Goal: Task Accomplishment & Management: Manage account settings

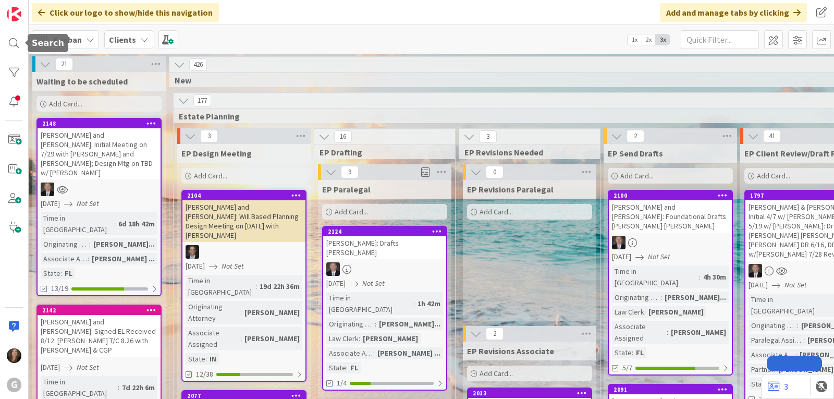
click at [9, 46] on div at bounding box center [14, 43] width 21 height 21
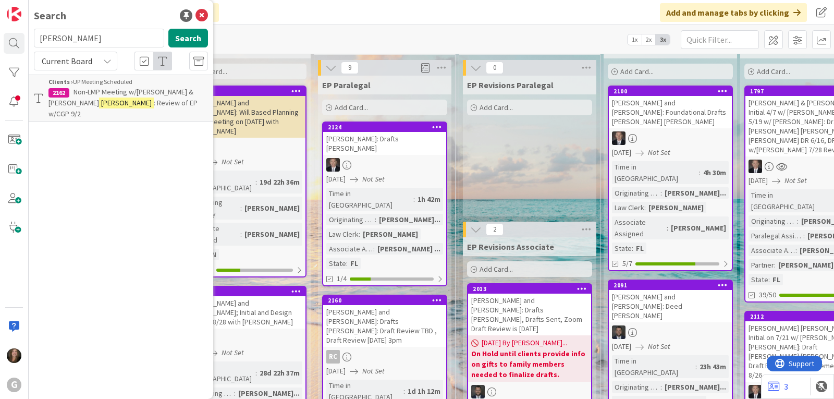
drag, startPoint x: 68, startPoint y: 39, endPoint x: 31, endPoint y: 37, distance: 37.1
click at [31, 37] on div "[PERSON_NAME] Search" at bounding box center [121, 40] width 187 height 23
type input "[PERSON_NAME]"
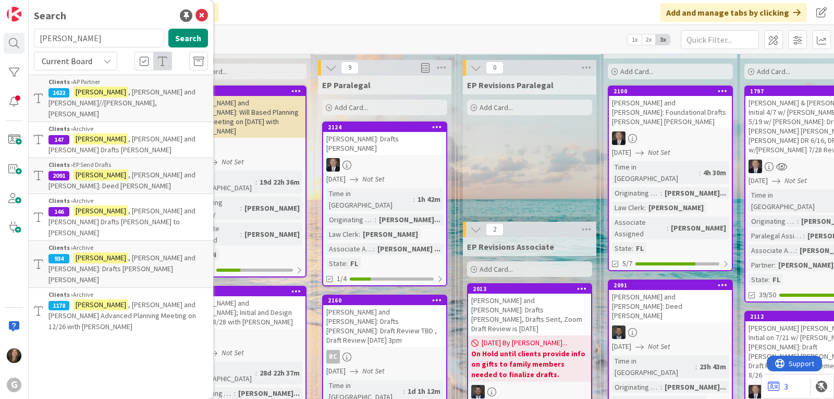
click at [133, 170] on span ", [PERSON_NAME] and [PERSON_NAME]: Deed [PERSON_NAME]" at bounding box center [122, 180] width 147 height 20
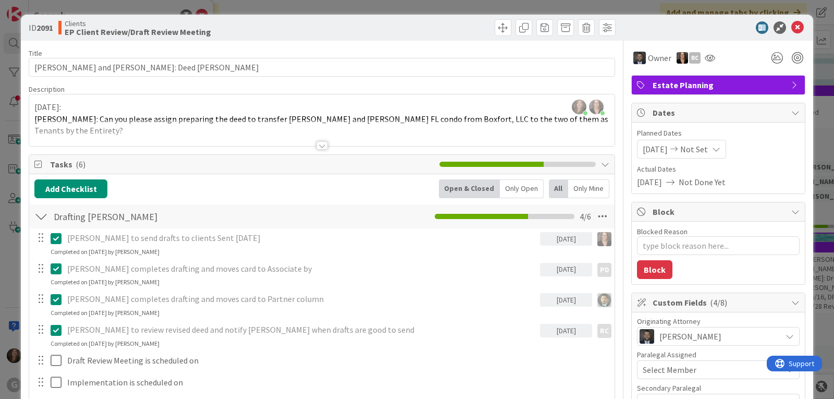
type textarea "x"
type input "[PERSON_NAME] and [PERSON_NAME]: Deed [PERSON_NAME],"
type textarea "x"
type input "[PERSON_NAME] and [PERSON_NAME]: Deed [PERSON_NAME], Drafts sent"
type textarea "x"
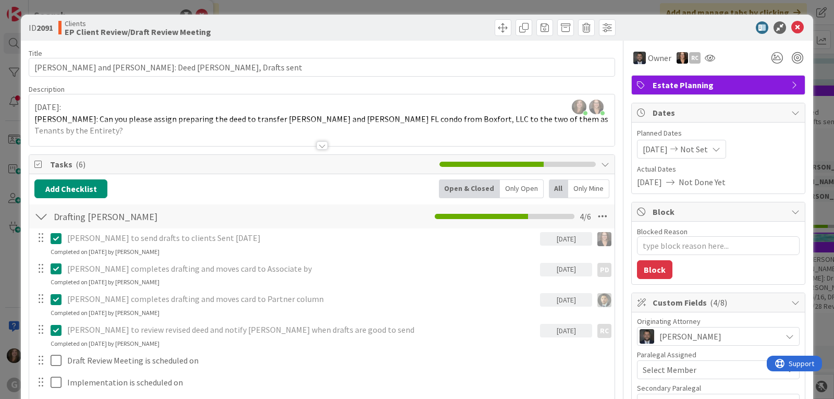
type input "[PERSON_NAME] and [PERSON_NAME]: Deed [PERSON_NAME], Drafts sent"
type textarea "x"
type input "[PERSON_NAME] and [PERSON_NAME]: Deed [PERSON_NAME], Drafts sent 8-"
type textarea "x"
type input "[PERSON_NAME] and [PERSON_NAME]: Deed [PERSON_NAME], Drafts sent [DATE]"
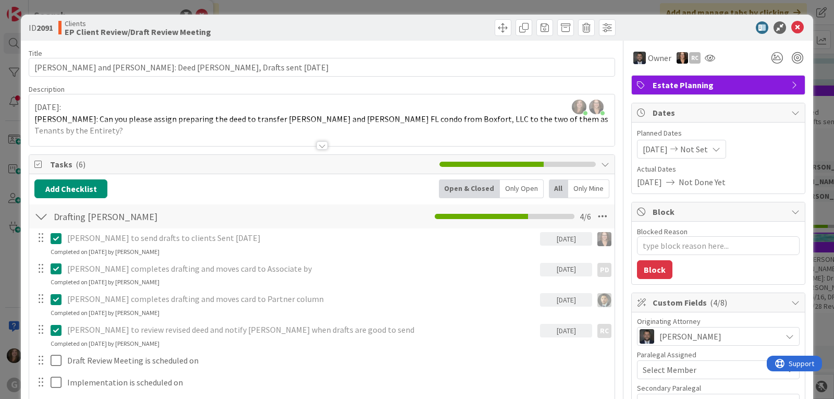
type textarea "x"
type input "[PERSON_NAME] and [PERSON_NAME]: Deed [PERSON_NAME], Drafts sent [DATE],"
click at [792, 27] on icon at bounding box center [798, 27] width 13 height 13
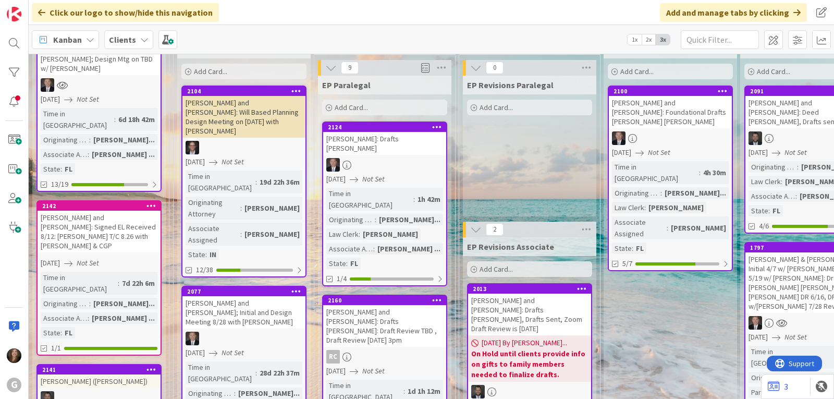
click at [47, 41] on icon at bounding box center [44, 40] width 14 height 14
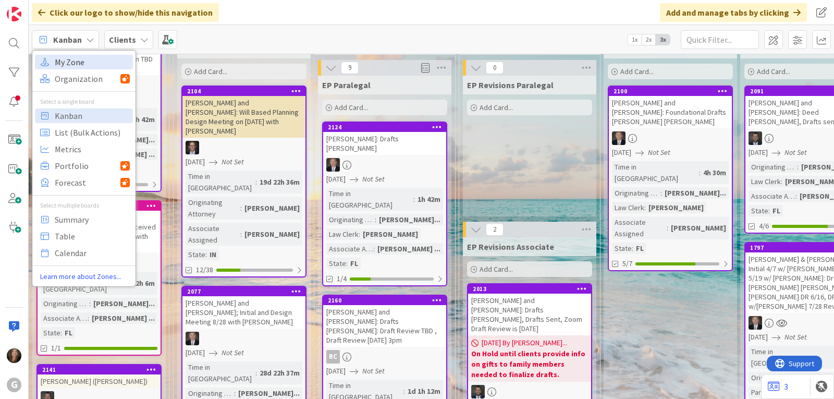
click at [59, 63] on span "My Zone" at bounding box center [92, 62] width 75 height 16
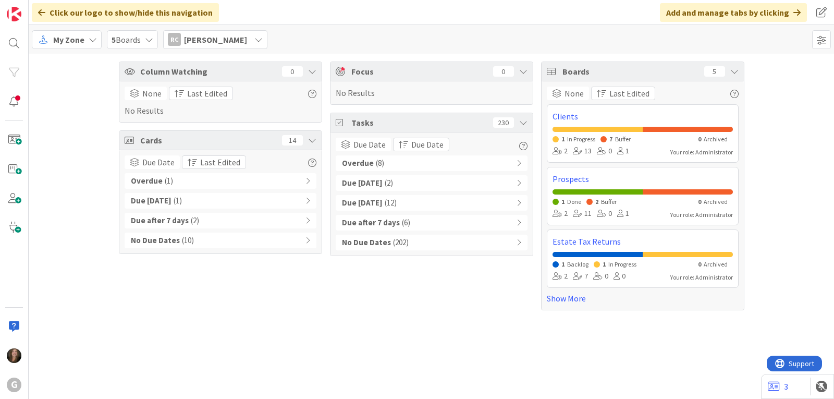
click at [232, 41] on span "[PERSON_NAME]" at bounding box center [215, 39] width 63 height 13
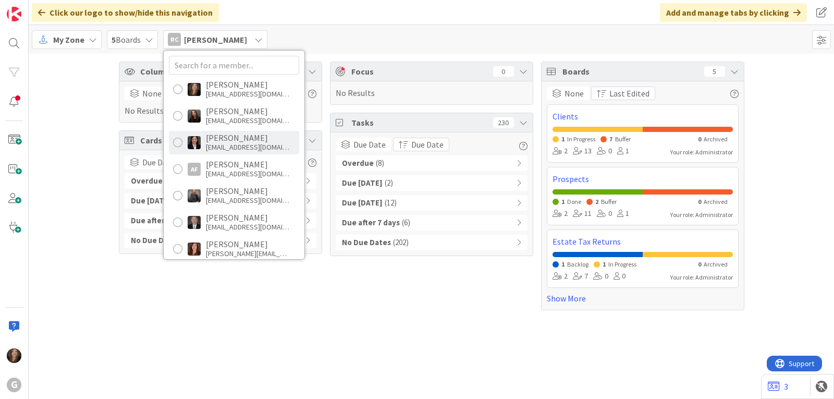
click at [228, 141] on div "[PERSON_NAME]" at bounding box center [247, 137] width 83 height 9
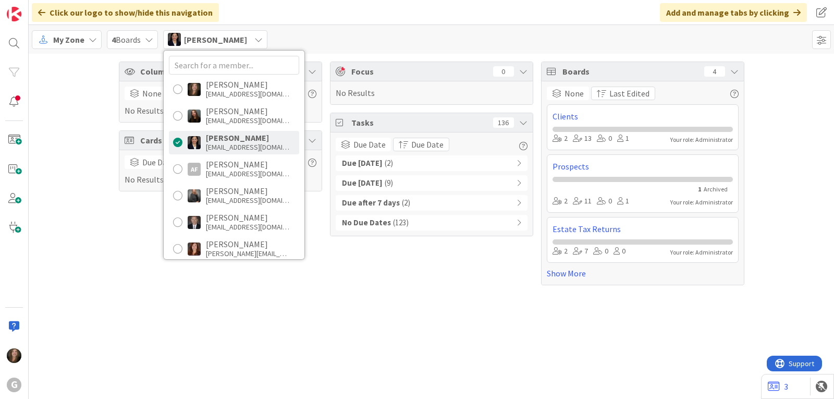
click at [451, 160] on div "Due [DATE] ( 2 )" at bounding box center [432, 163] width 192 height 16
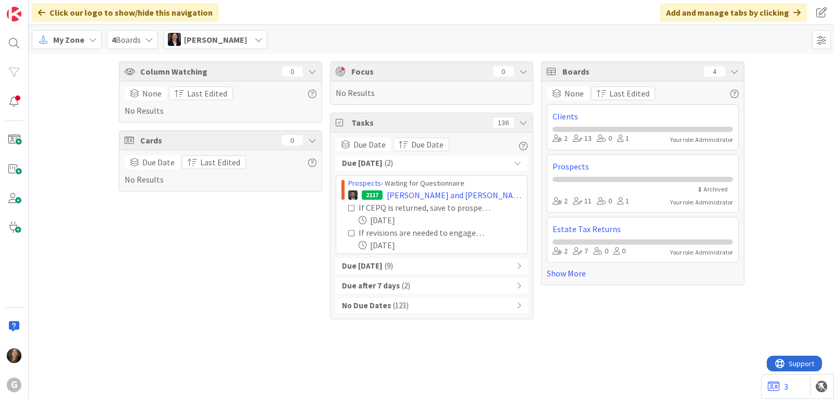
click at [414, 268] on div "Due [DATE] ( 9 )" at bounding box center [432, 266] width 192 height 16
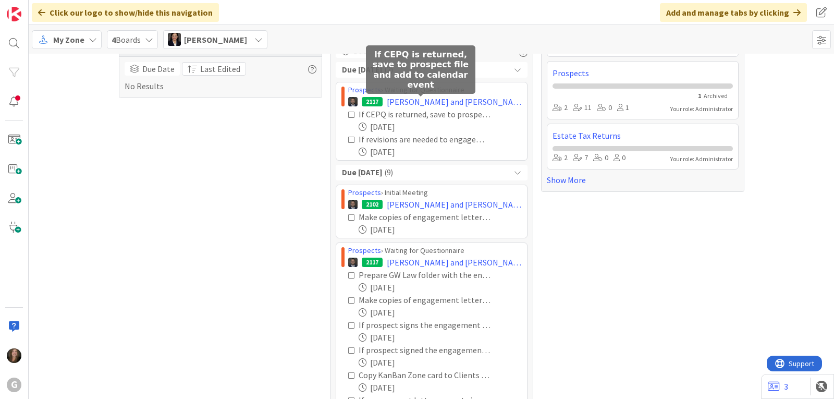
scroll to position [104, 0]
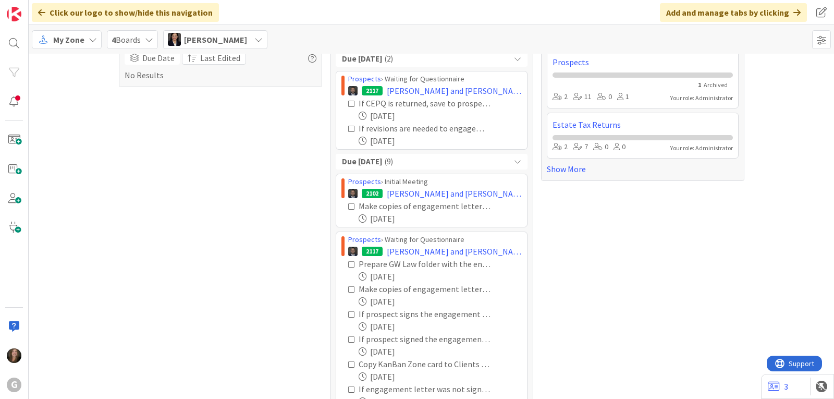
click at [77, 38] on span "My Zone" at bounding box center [68, 39] width 31 height 13
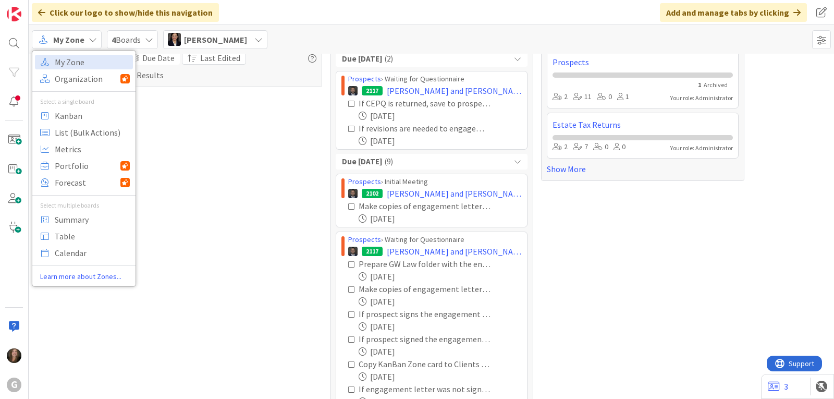
click at [197, 39] on span "[PERSON_NAME]" at bounding box center [215, 39] width 63 height 13
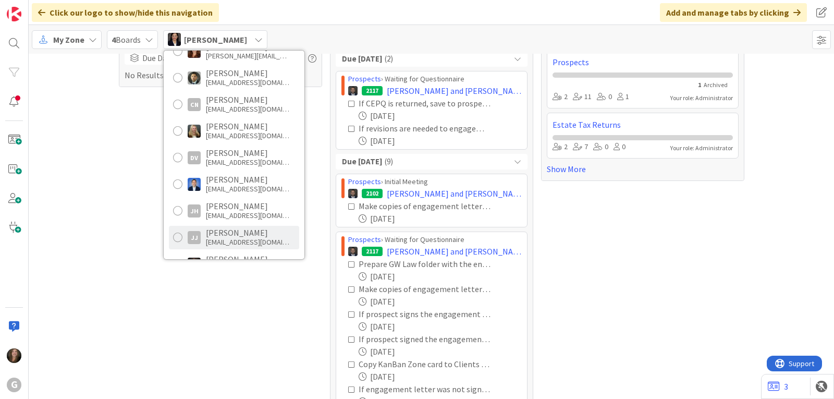
scroll to position [313, 0]
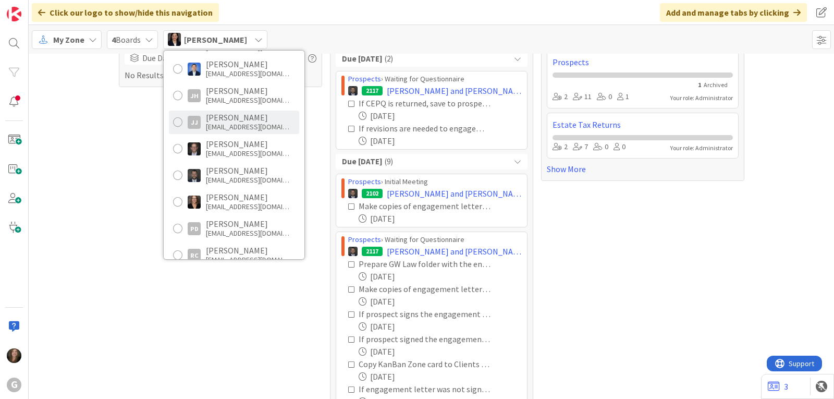
click at [234, 200] on div "[PERSON_NAME]" at bounding box center [247, 196] width 83 height 9
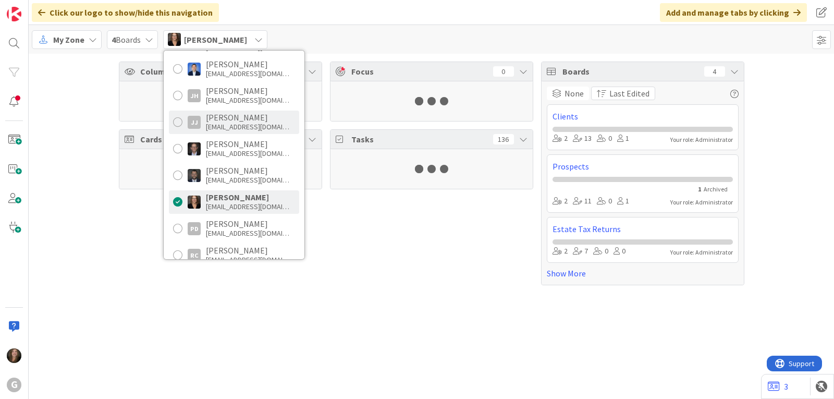
scroll to position [0, 0]
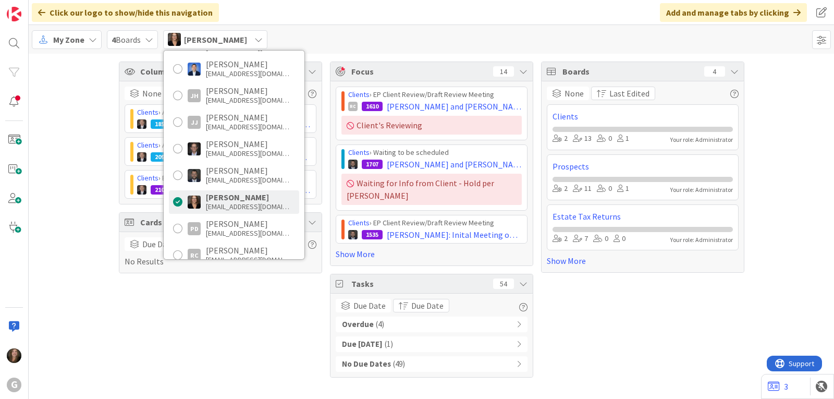
click at [443, 317] on div "Overdue ( 4 )" at bounding box center [432, 325] width 192 height 16
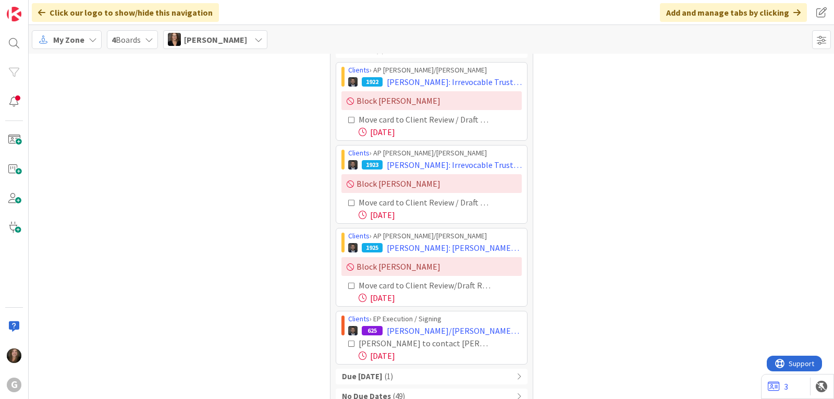
scroll to position [281, 0]
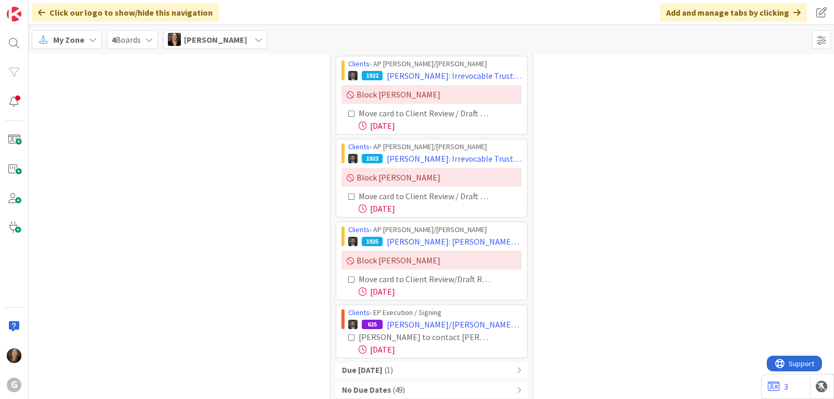
click at [467, 362] on div "Due [DATE] ( 1 )" at bounding box center [432, 370] width 192 height 16
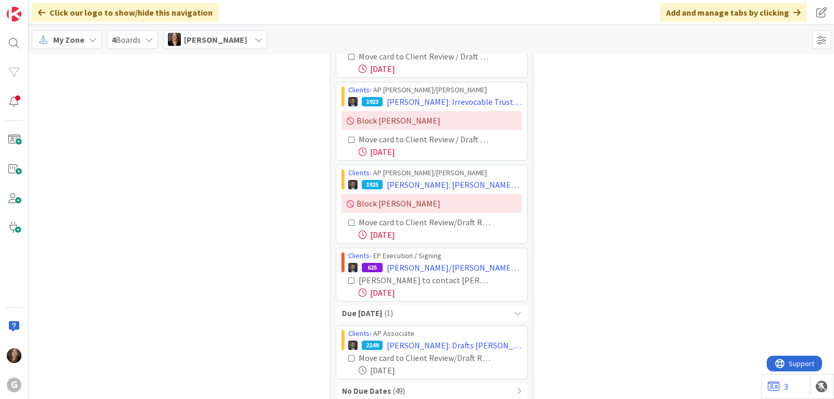
scroll to position [338, 0]
click at [87, 39] on div "My Zone" at bounding box center [67, 39] width 70 height 19
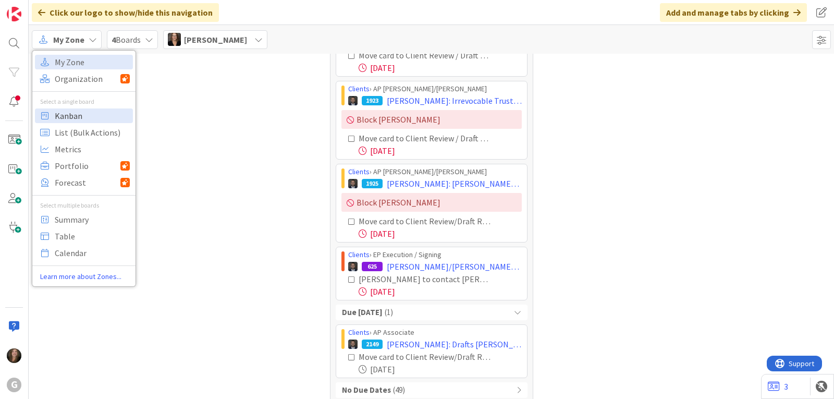
click at [74, 116] on span "Kanban" at bounding box center [92, 116] width 75 height 16
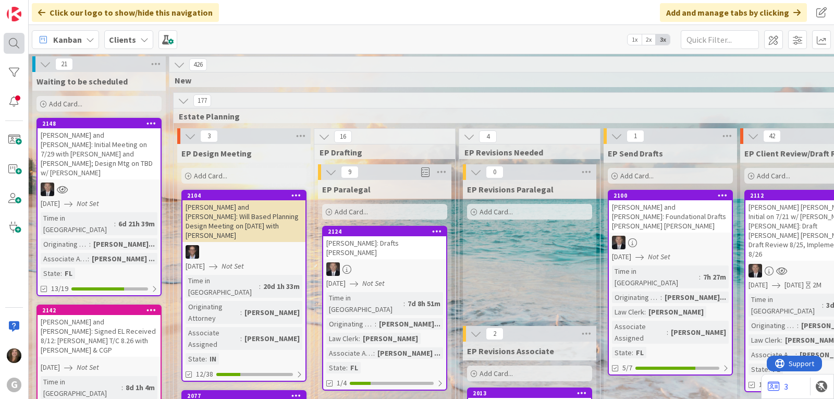
click at [13, 43] on div at bounding box center [14, 43] width 21 height 21
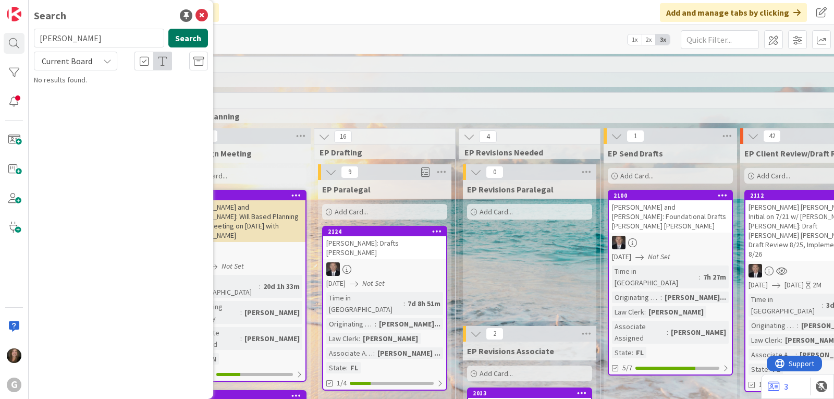
click at [188, 39] on button "Search" at bounding box center [188, 38] width 40 height 19
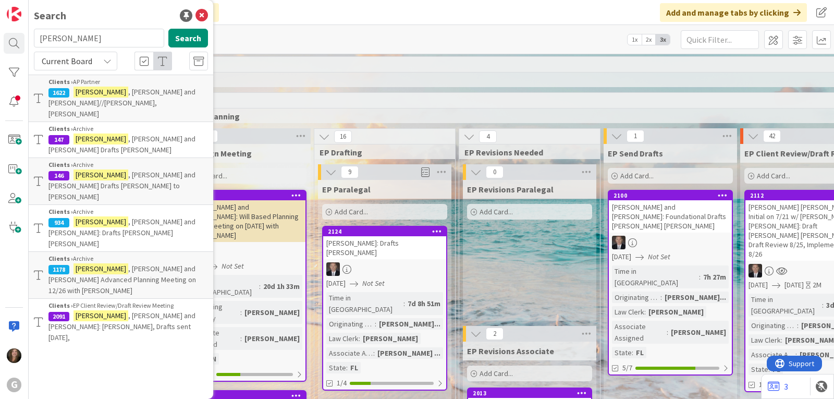
click at [120, 311] on span ", [PERSON_NAME] and [PERSON_NAME]: [PERSON_NAME], Drafts sent [DATE]," at bounding box center [122, 326] width 147 height 31
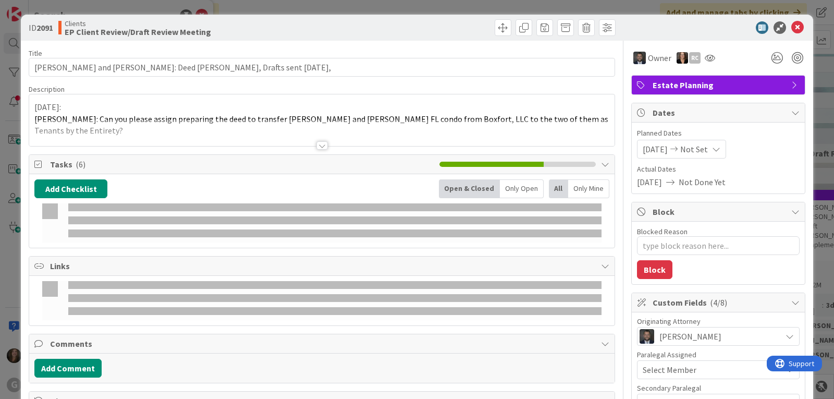
type textarea "x"
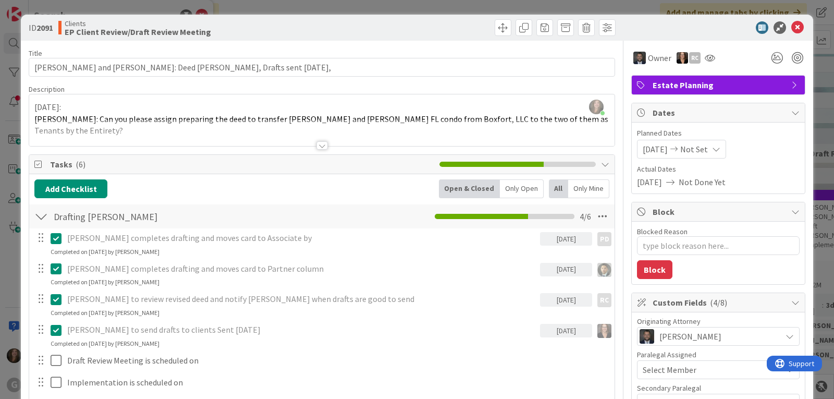
click at [792, 24] on icon at bounding box center [798, 27] width 13 height 13
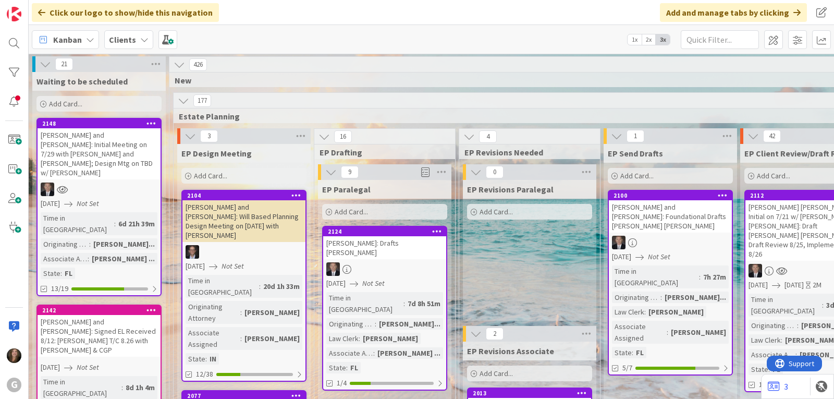
click at [74, 37] on span "Kanban" at bounding box center [67, 39] width 29 height 13
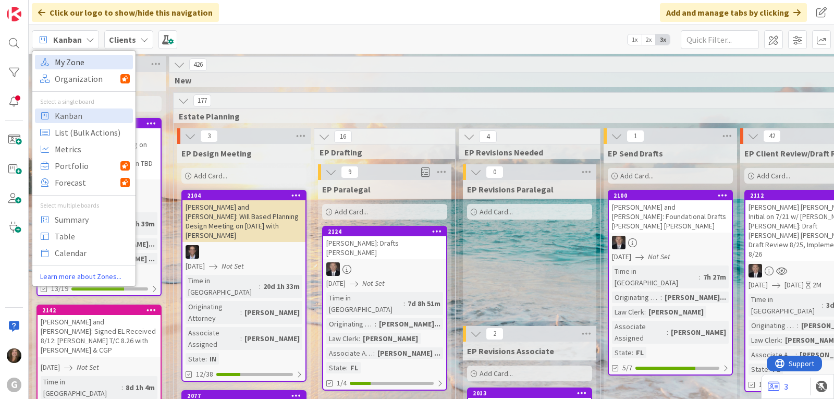
click at [72, 60] on span "My Zone" at bounding box center [92, 62] width 75 height 16
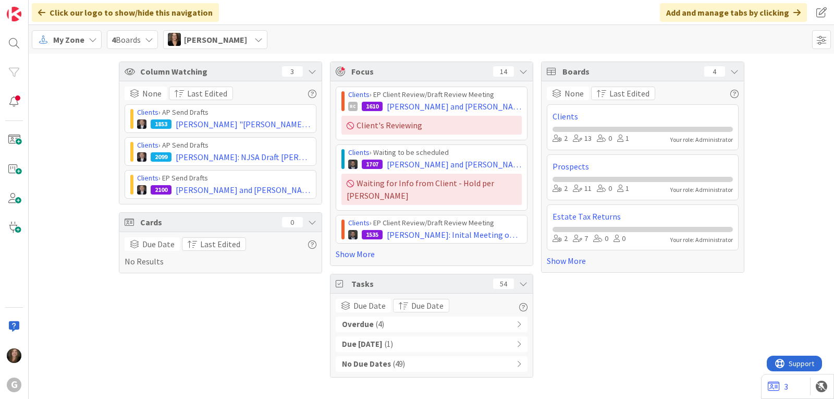
click at [376, 319] on span "( 4 )" at bounding box center [380, 325] width 8 height 12
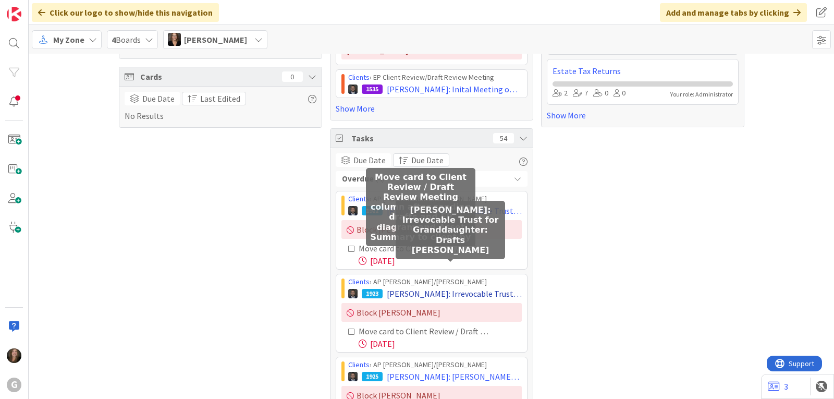
scroll to position [261, 0]
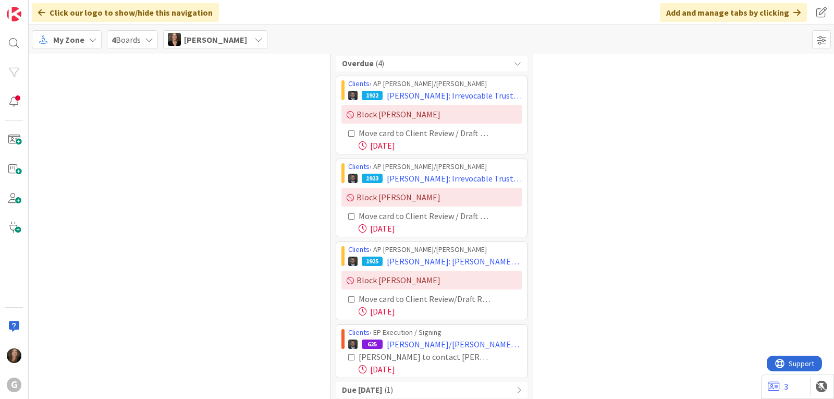
click at [375, 384] on b "Due [DATE]" at bounding box center [362, 390] width 41 height 12
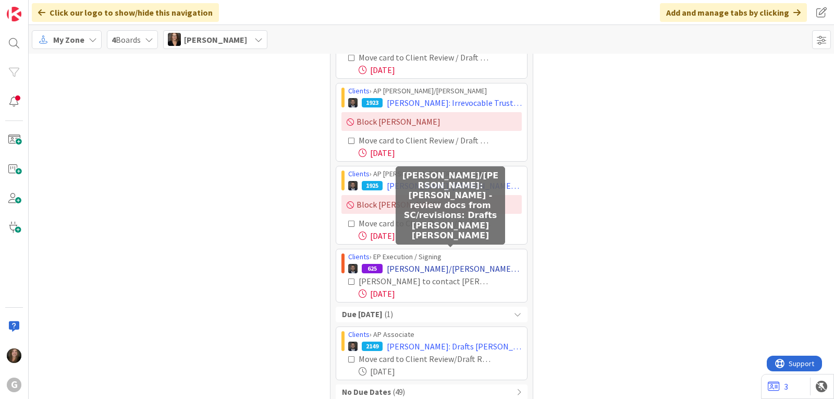
scroll to position [338, 0]
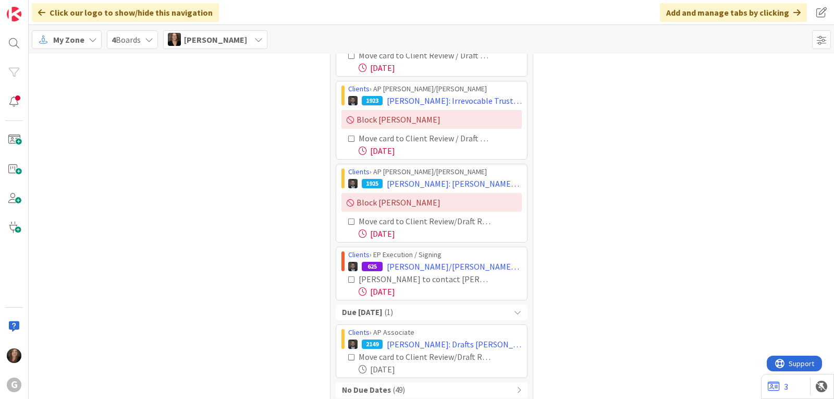
click at [514, 309] on icon at bounding box center [517, 312] width 7 height 7
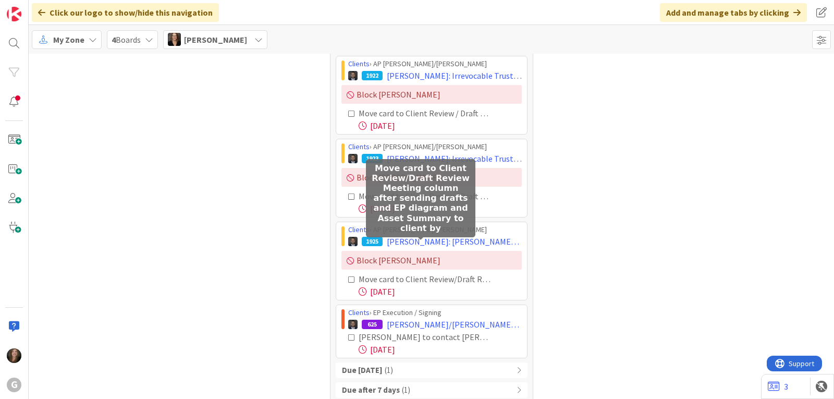
scroll to position [300, 0]
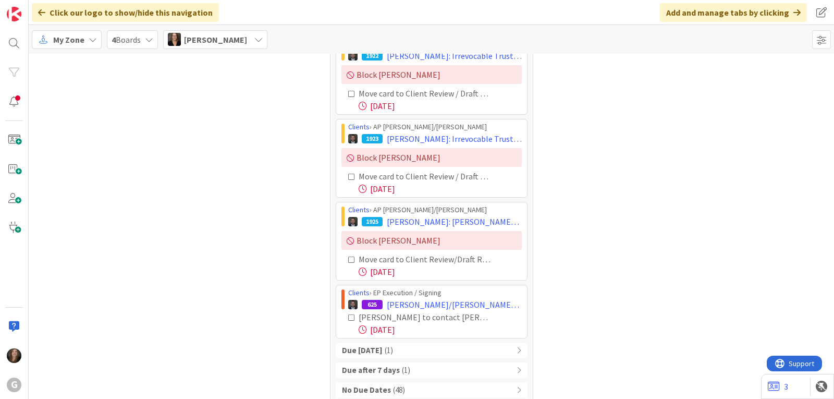
click at [89, 45] on div "My Zone" at bounding box center [67, 39] width 70 height 19
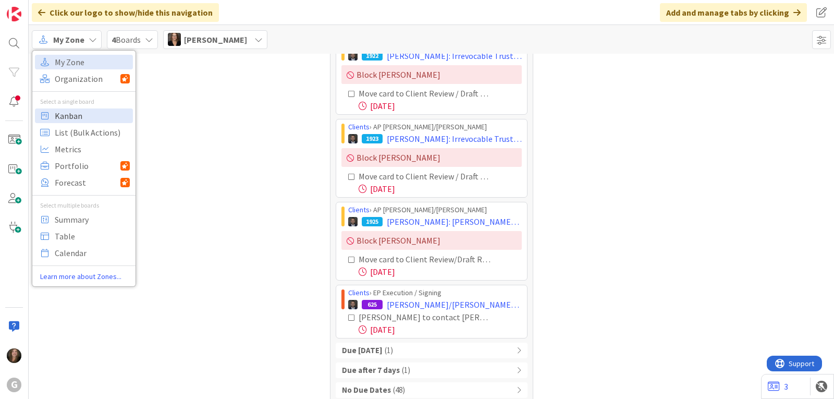
click at [83, 117] on span "Kanban" at bounding box center [92, 116] width 75 height 16
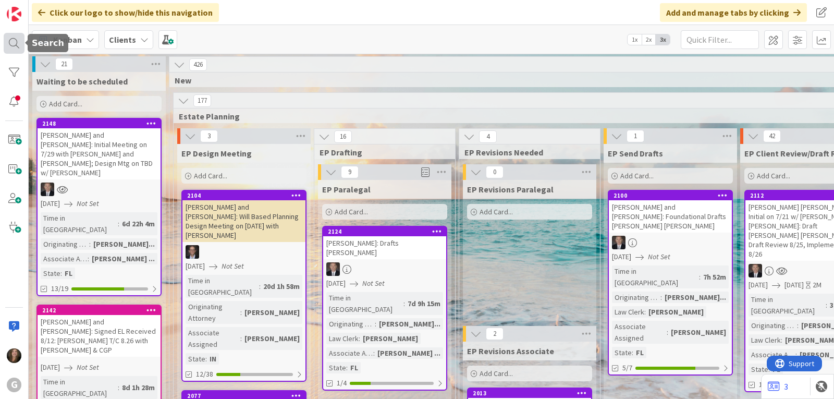
click at [14, 41] on div at bounding box center [14, 43] width 21 height 21
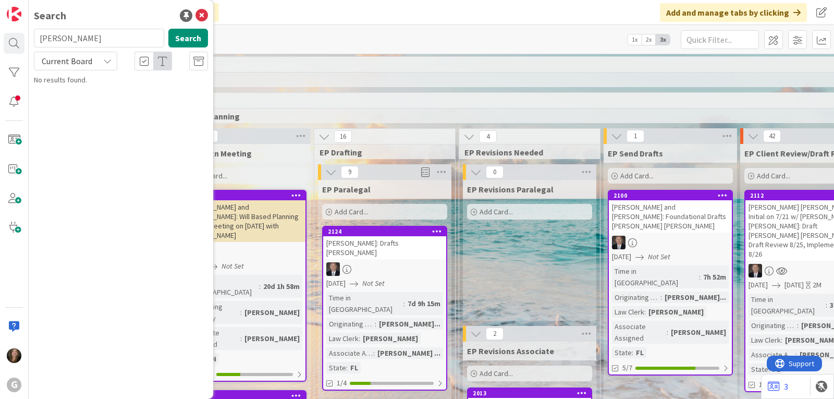
drag, startPoint x: 88, startPoint y: 41, endPoint x: 31, endPoint y: 41, distance: 56.8
click at [31, 41] on div "[PERSON_NAME] Search" at bounding box center [121, 40] width 187 height 23
click at [48, 41] on input "biger" at bounding box center [99, 38] width 130 height 19
type input "birger"
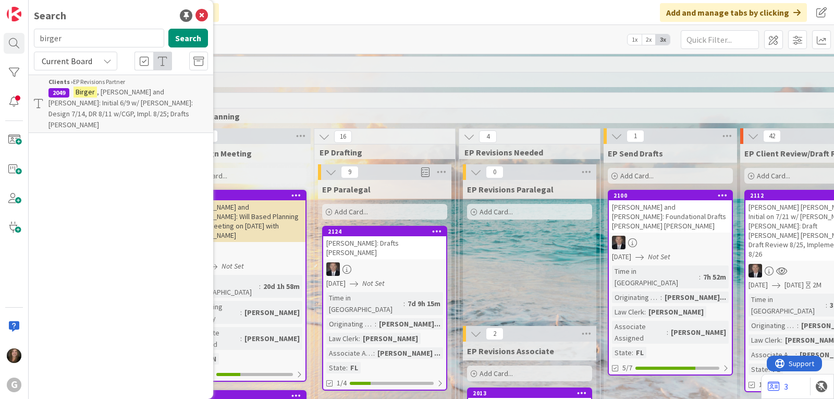
click at [138, 93] on span ", [PERSON_NAME] and [PERSON_NAME]: Initial 6/9 w/ [PERSON_NAME]: Design 7/14, D…" at bounding box center [121, 108] width 144 height 42
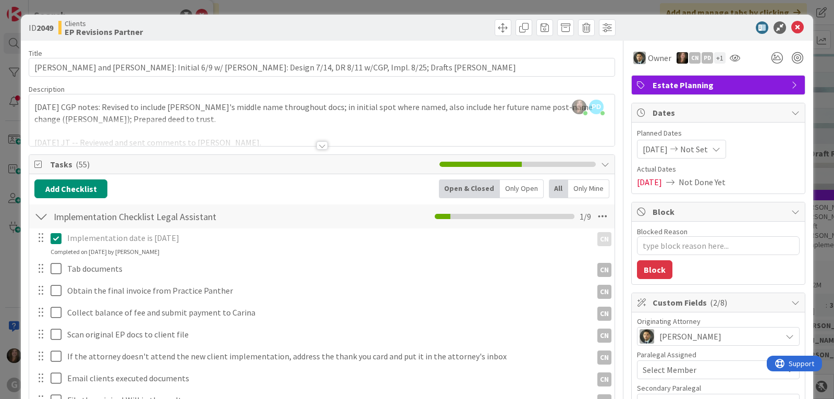
click at [707, 148] on span "Not Set" at bounding box center [695, 149] width 28 height 13
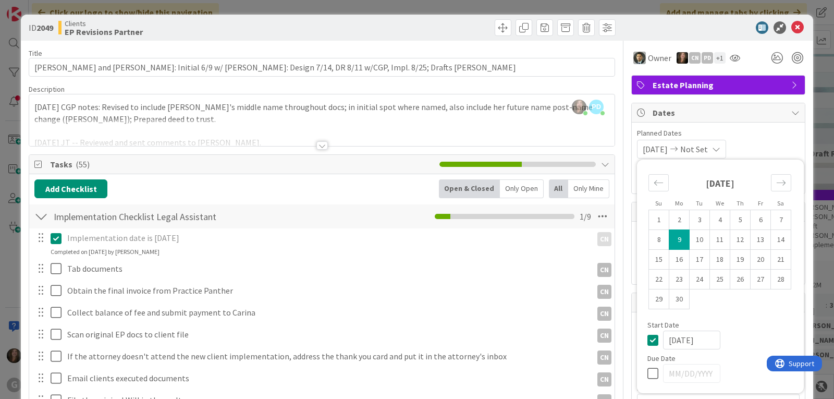
click at [670, 238] on td "9" at bounding box center [680, 240] width 20 height 20
type textarea "x"
click at [648, 374] on icon at bounding box center [656, 373] width 16 height 13
type input "[DATE]"
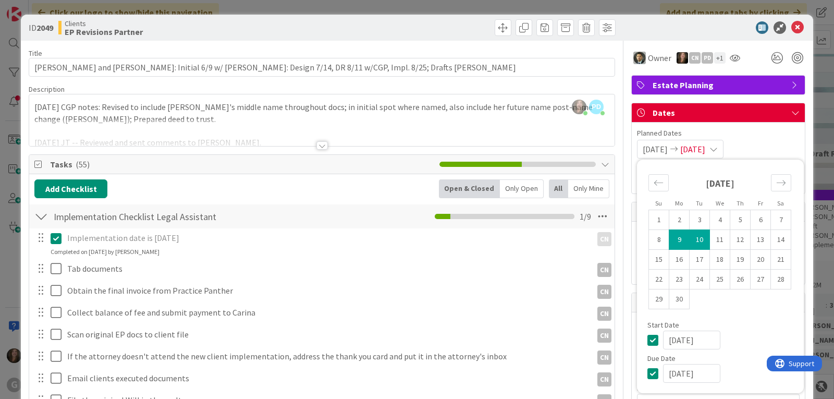
type textarea "x"
click at [778, 181] on icon "Move forward to switch to the next month." at bounding box center [782, 183] width 10 height 10
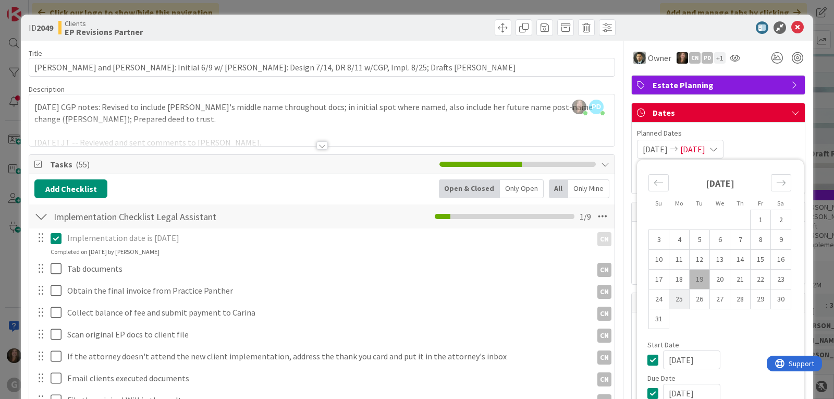
click at [670, 300] on td "25" at bounding box center [680, 299] width 20 height 20
type input "[DATE]"
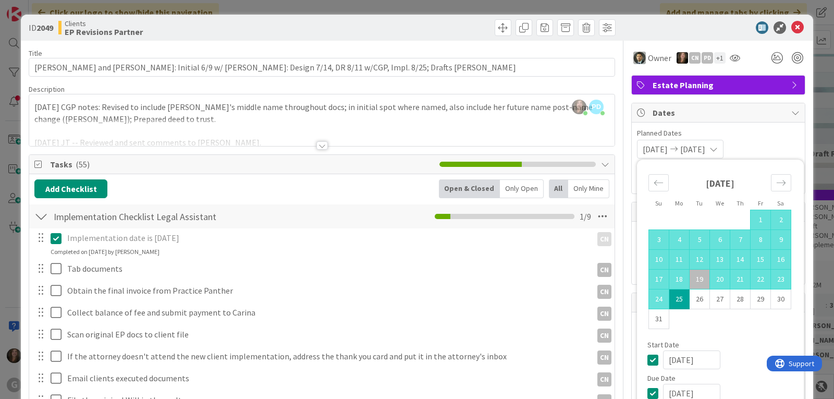
click at [751, 324] on td "Calendar" at bounding box center [761, 319] width 20 height 20
click at [780, 138] on span "Planned Dates" at bounding box center [718, 133] width 163 height 11
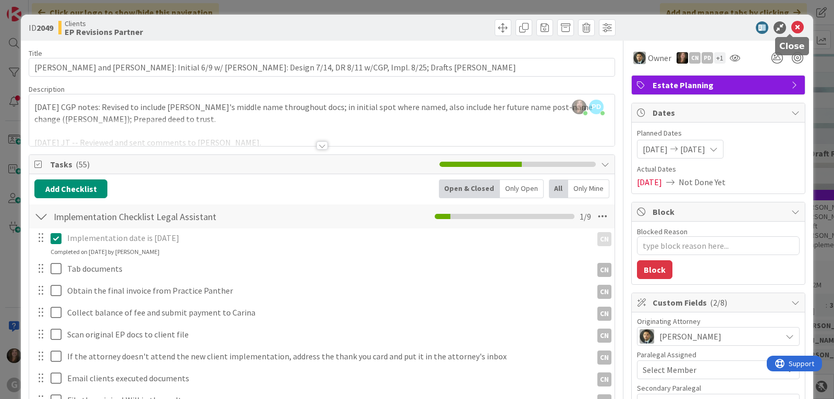
click at [792, 27] on icon at bounding box center [798, 27] width 13 height 13
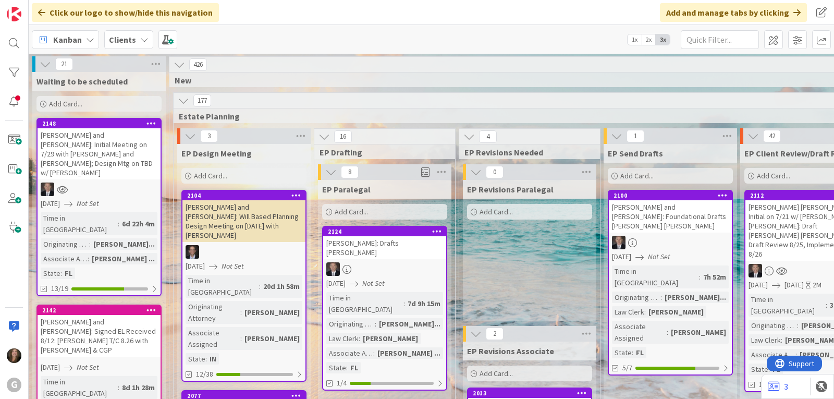
click at [80, 39] on span "Kanban" at bounding box center [67, 39] width 29 height 13
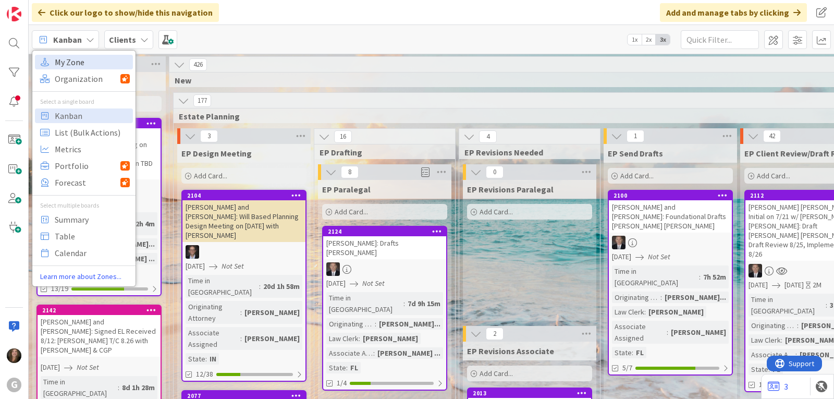
click at [79, 58] on span "My Zone" at bounding box center [92, 62] width 75 height 16
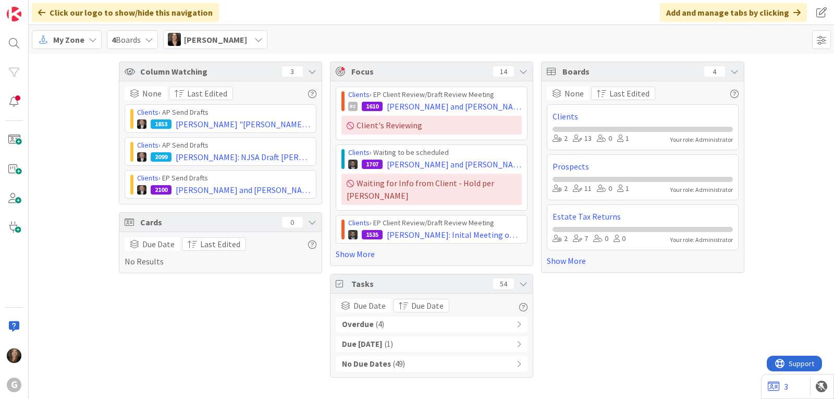
click at [353, 319] on b "Overdue" at bounding box center [358, 325] width 32 height 12
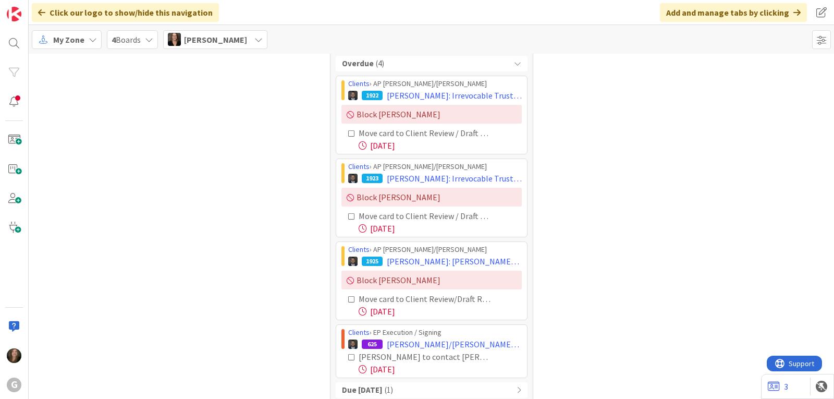
scroll to position [281, 0]
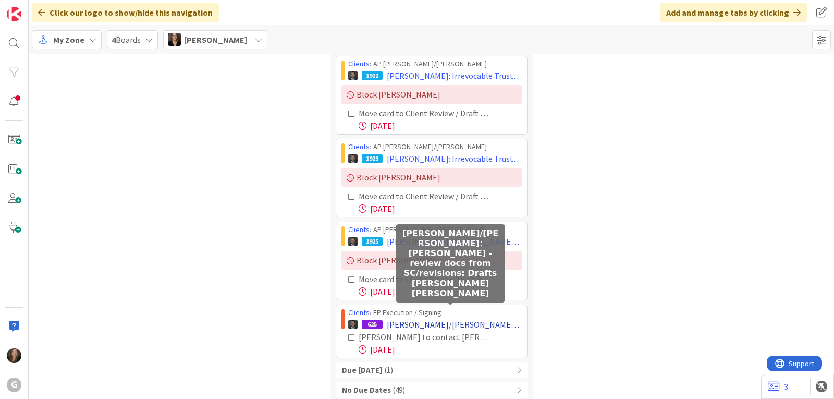
click at [472, 318] on span "[PERSON_NAME]/[PERSON_NAME]: [PERSON_NAME] - review docs from SC/revisions: Dra…" at bounding box center [454, 324] width 135 height 13
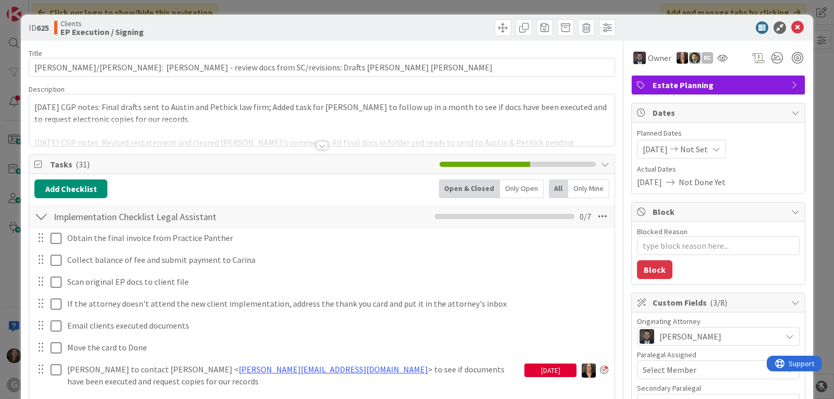
type textarea "x"
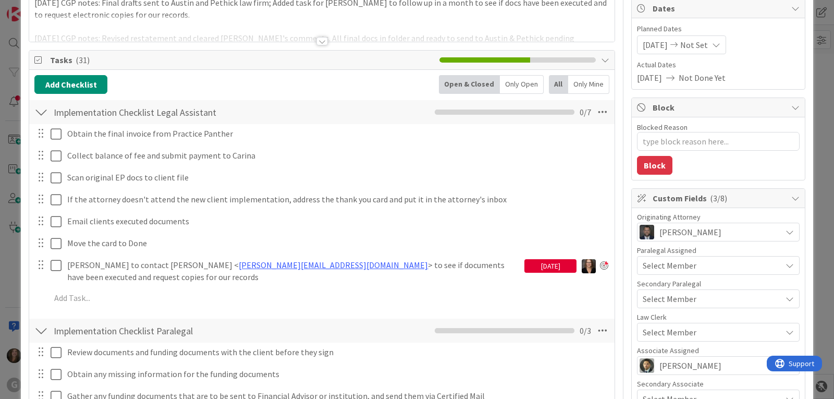
click at [525, 266] on div "[DATE]" at bounding box center [551, 266] width 52 height 14
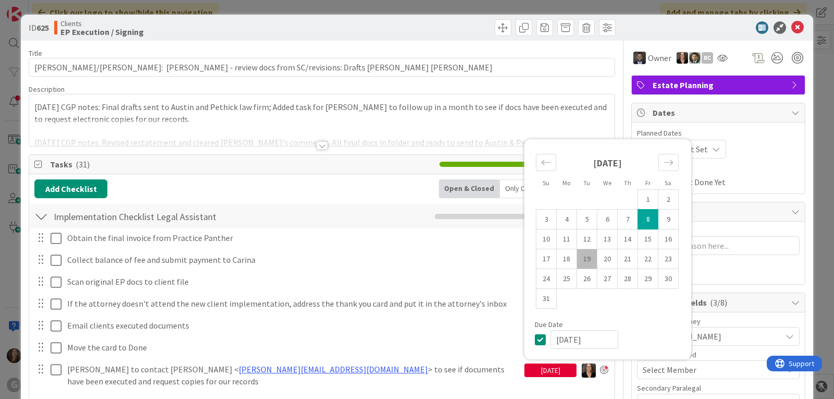
click at [317, 147] on div at bounding box center [322, 145] width 11 height 8
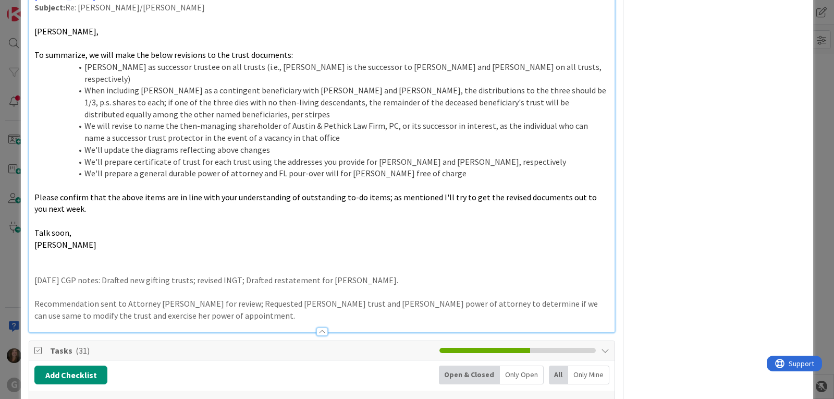
scroll to position [782, 0]
click at [319, 327] on div at bounding box center [322, 331] width 11 height 8
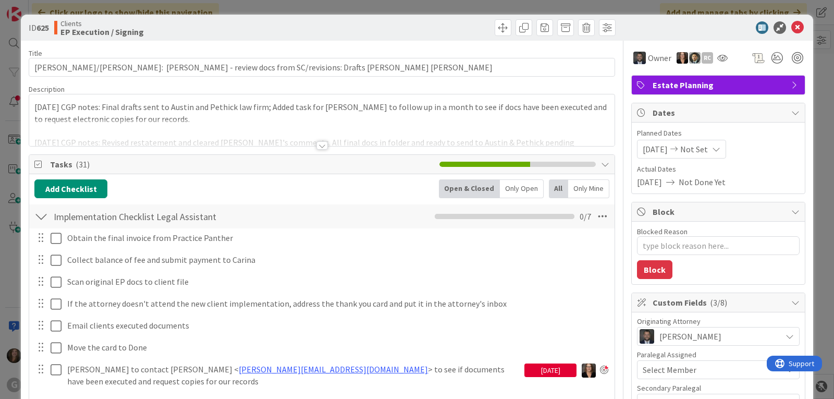
scroll to position [52, 0]
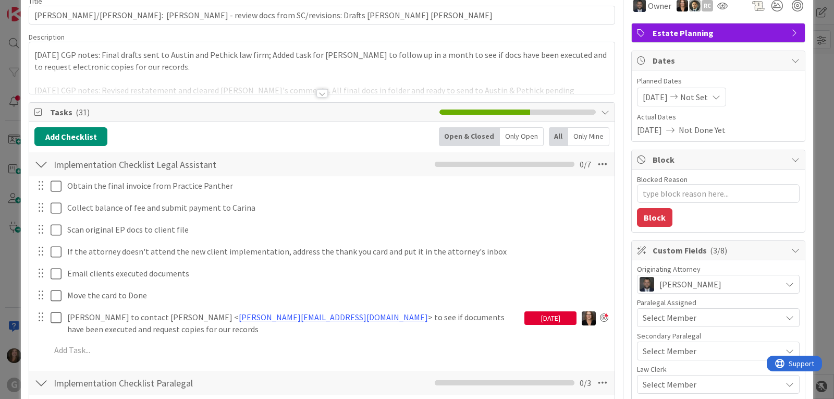
click at [550, 318] on div "[DATE]" at bounding box center [551, 318] width 52 height 14
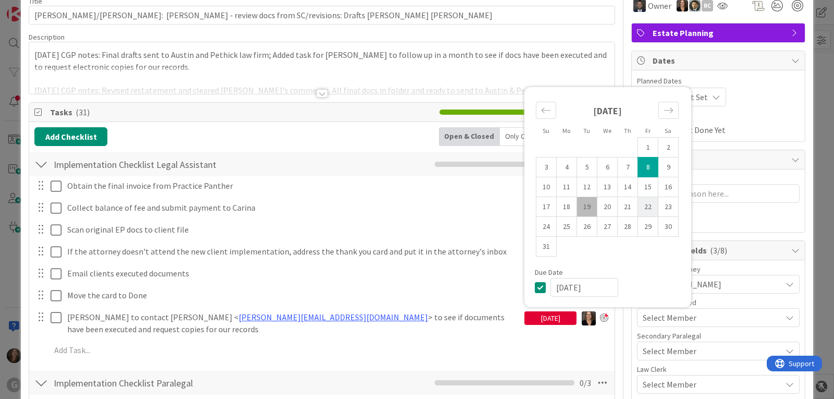
click at [645, 203] on td "22" at bounding box center [648, 207] width 20 height 20
type input "[DATE]"
click at [399, 338] on div "Obtain the final invoice from Practice Panther Update Cancel Collect balance of…" at bounding box center [321, 269] width 575 height 187
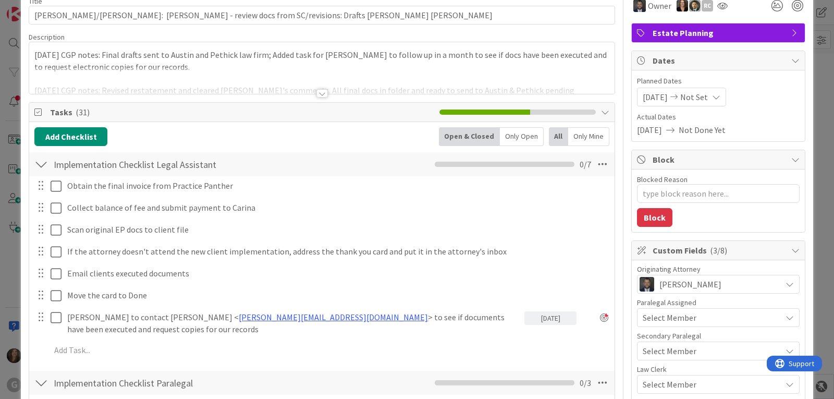
click at [34, 54] on p "[DATE] CGP notes: Final drafts sent to Austin and Pethick law firm; Added task …" at bounding box center [321, 60] width 575 height 23
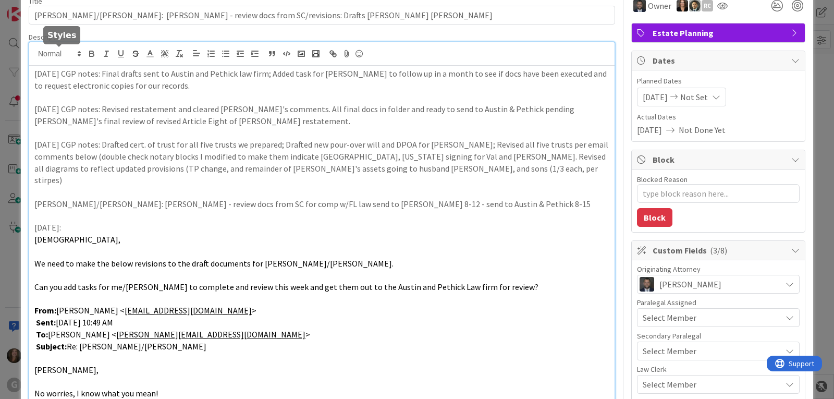
scroll to position [64, 0]
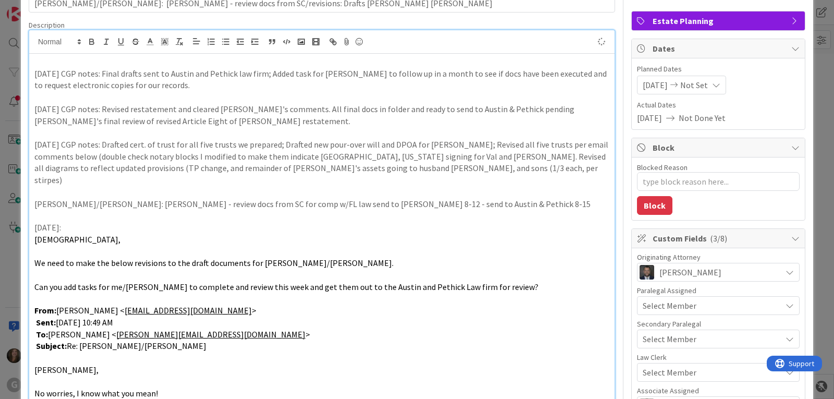
type textarea "x"
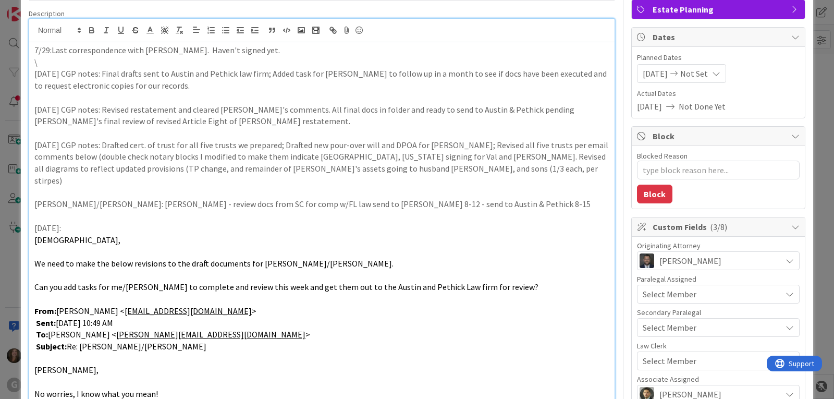
click at [44, 63] on p "\" at bounding box center [321, 62] width 575 height 12
click at [35, 49] on p "7/29:Last correspondence with [PERSON_NAME]. Haven't signed yet." at bounding box center [321, 50] width 575 height 12
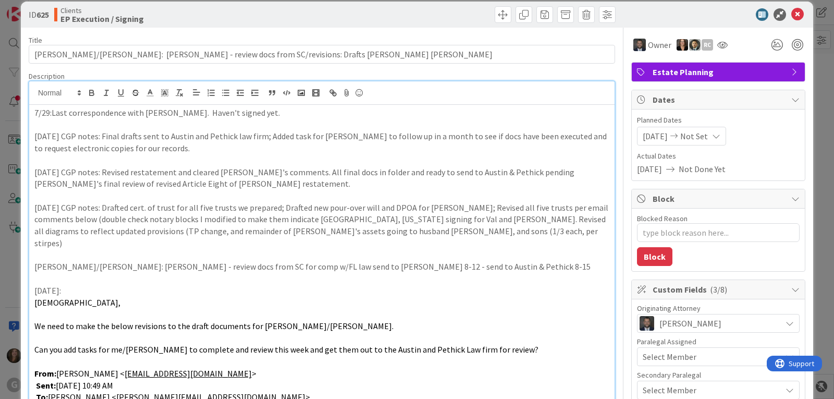
scroll to position [0, 0]
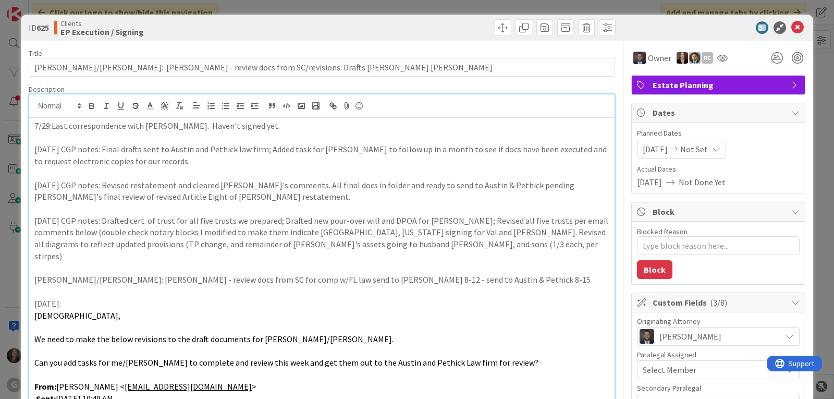
click at [51, 126] on p "7/29:Last correspondence with [PERSON_NAME]. Haven't signed yet." at bounding box center [321, 126] width 575 height 12
click at [270, 126] on p "7/29: Last correspondence with [PERSON_NAME]. Haven't signed yet." at bounding box center [321, 126] width 575 height 12
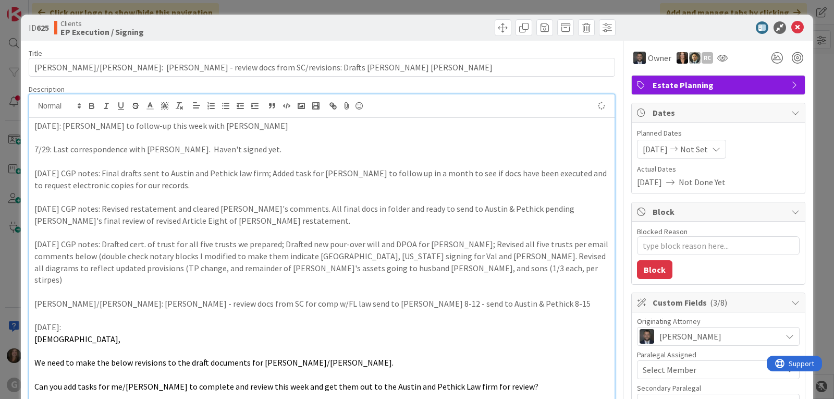
type textarea "x"
click at [792, 28] on icon at bounding box center [798, 27] width 13 height 13
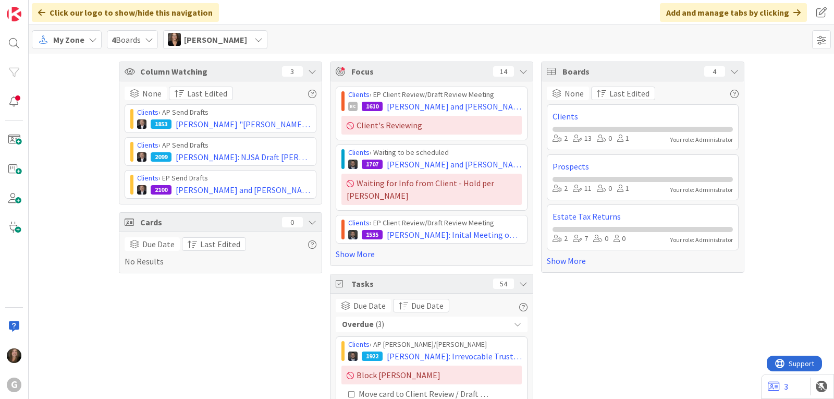
click at [82, 41] on span "My Zone" at bounding box center [68, 39] width 31 height 13
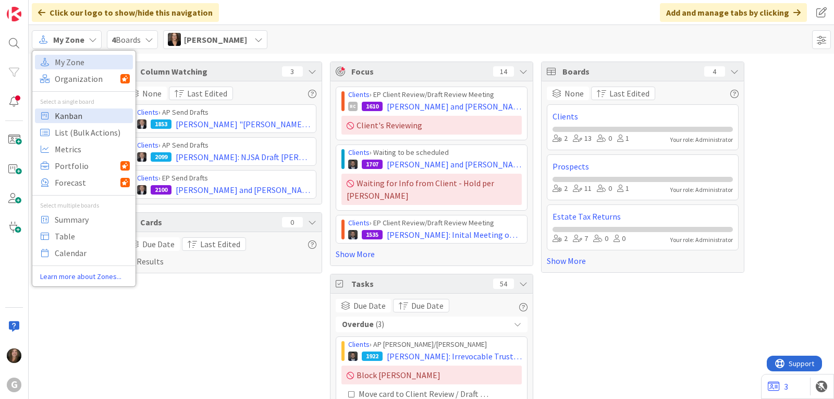
click at [70, 112] on span "Kanban" at bounding box center [92, 116] width 75 height 16
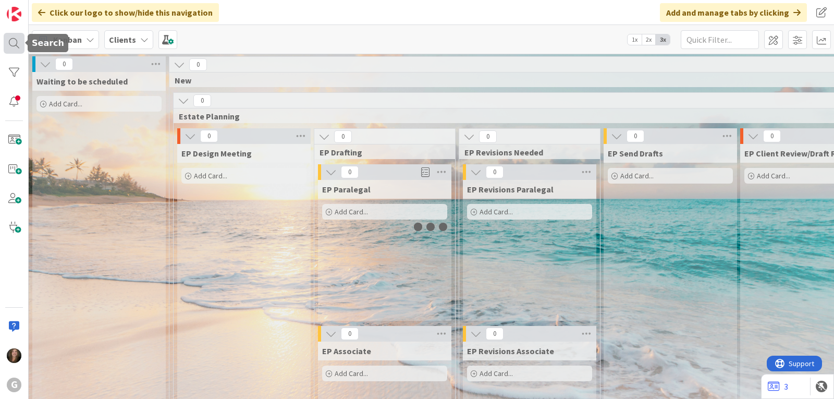
click at [18, 43] on div at bounding box center [14, 43] width 21 height 21
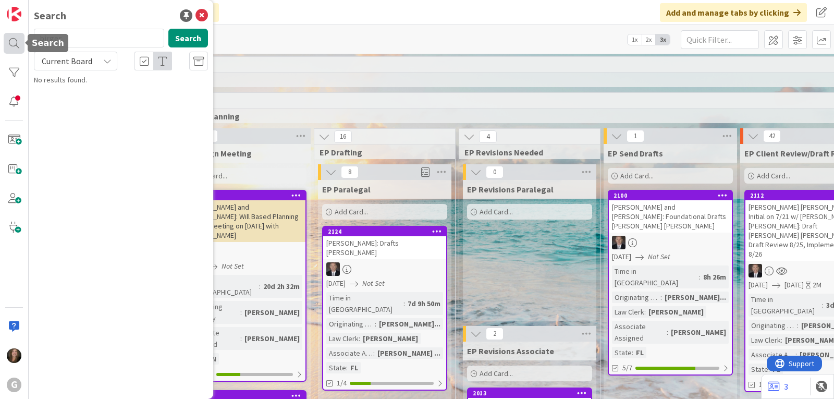
drag, startPoint x: 76, startPoint y: 39, endPoint x: 23, endPoint y: 38, distance: 53.2
click at [23, 38] on div "G Search birger Search Current Board No results found." at bounding box center [14, 199] width 29 height 399
type input "m"
type input "[PERSON_NAME]"
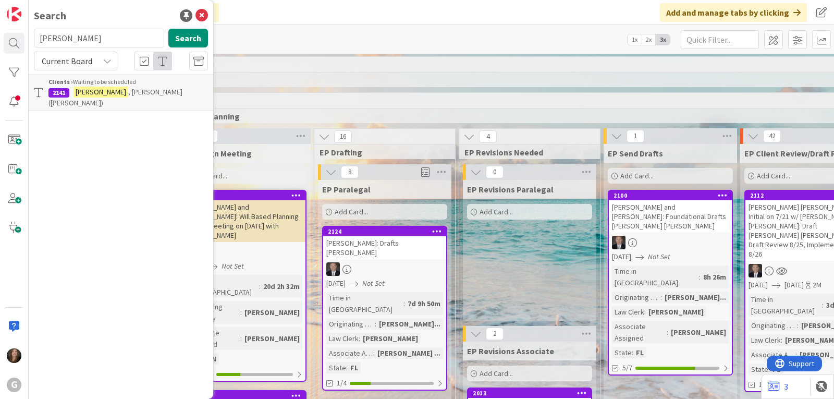
click at [98, 87] on p "[PERSON_NAME] ([PERSON_NAME])" at bounding box center [129, 98] width 160 height 22
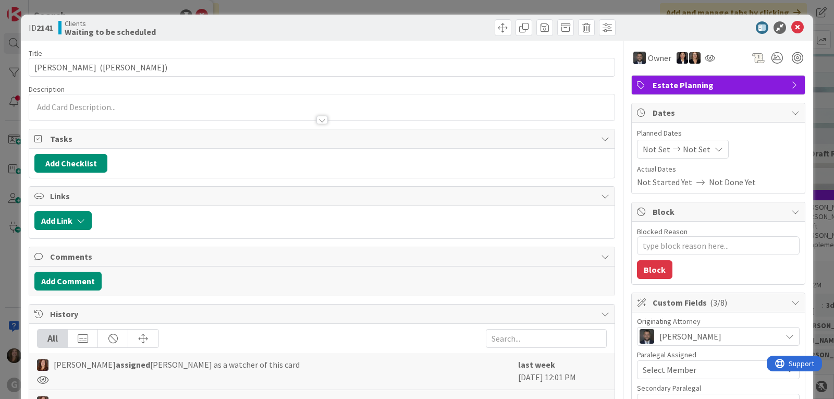
type textarea "x"
click at [792, 25] on icon at bounding box center [798, 27] width 13 height 13
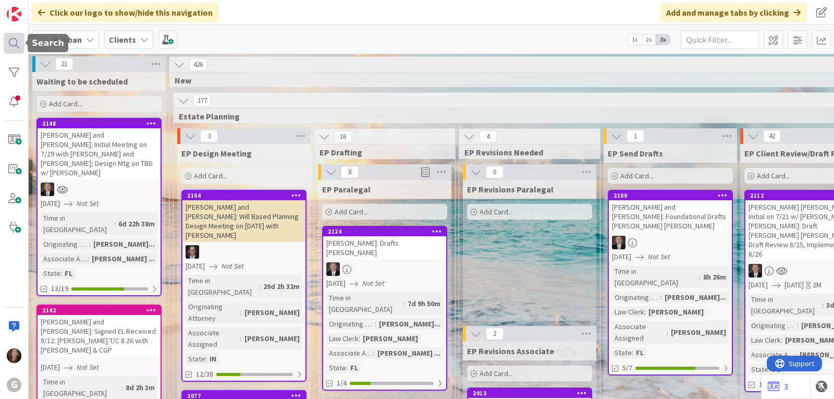
click at [9, 35] on div at bounding box center [14, 43] width 21 height 21
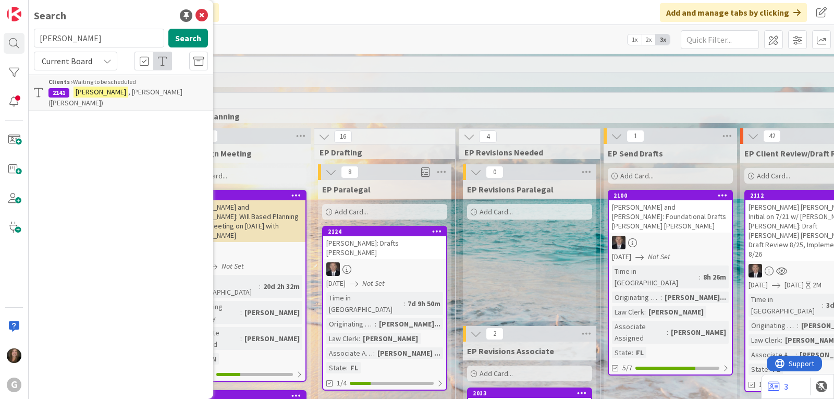
drag, startPoint x: 70, startPoint y: 37, endPoint x: 30, endPoint y: 35, distance: 39.7
click at [32, 35] on div "[PERSON_NAME] Search" at bounding box center [121, 40] width 187 height 23
type input "[PERSON_NAME]"
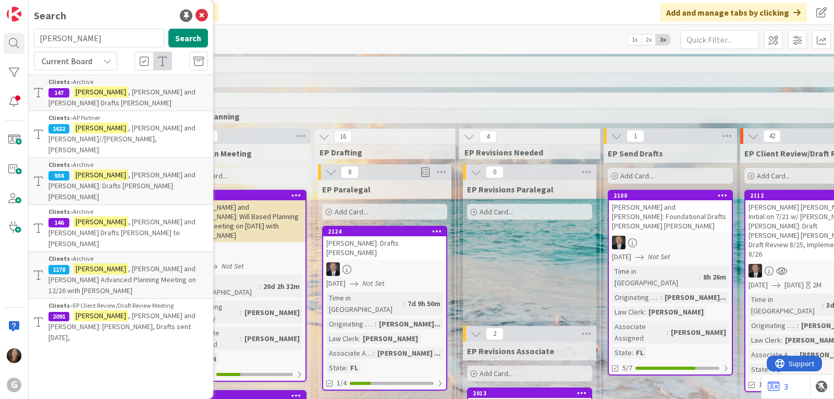
click at [110, 311] on span ", [PERSON_NAME] and [PERSON_NAME]: [PERSON_NAME], Drafts sent [DATE]," at bounding box center [122, 326] width 147 height 31
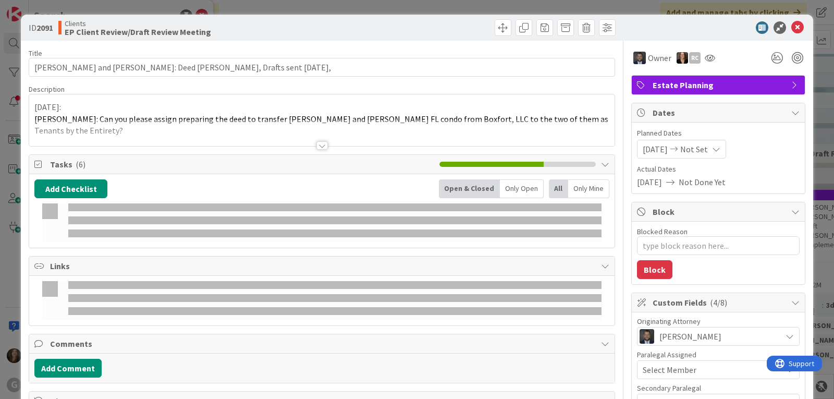
type textarea "x"
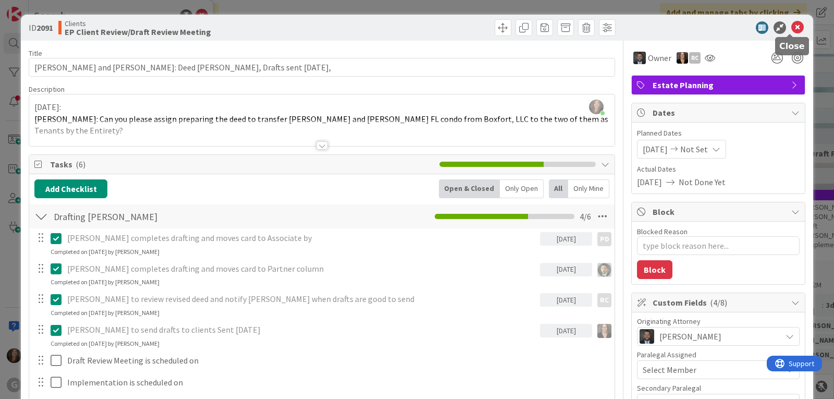
click at [792, 25] on icon at bounding box center [798, 27] width 13 height 13
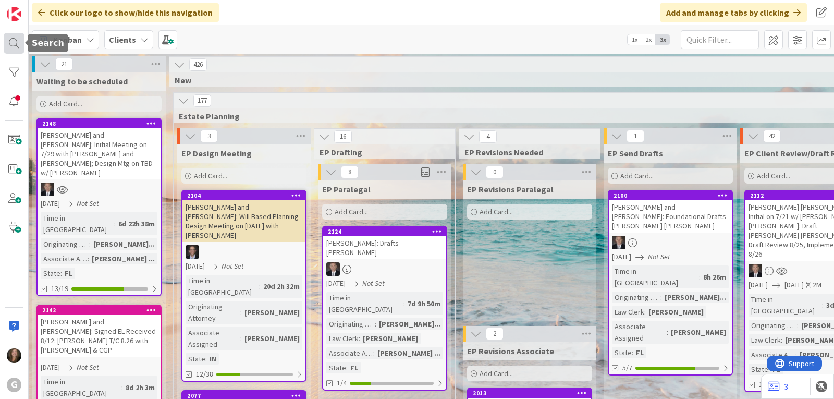
click at [4, 41] on div at bounding box center [14, 43] width 21 height 21
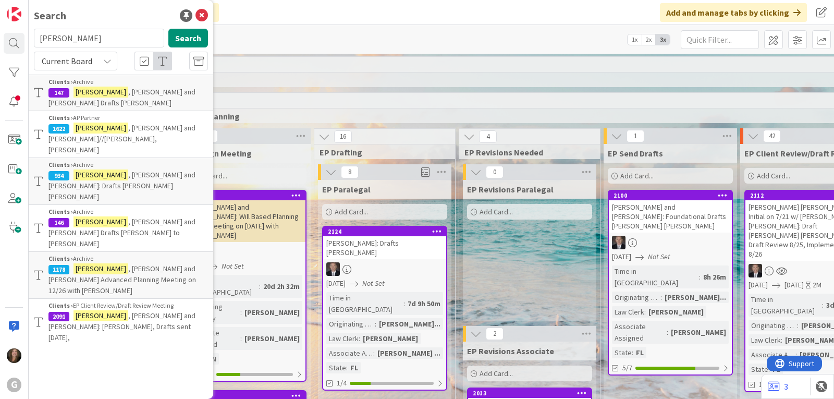
click at [159, 123] on span ", [PERSON_NAME] and [PERSON_NAME]//[PERSON_NAME], [PERSON_NAME]" at bounding box center [122, 138] width 147 height 31
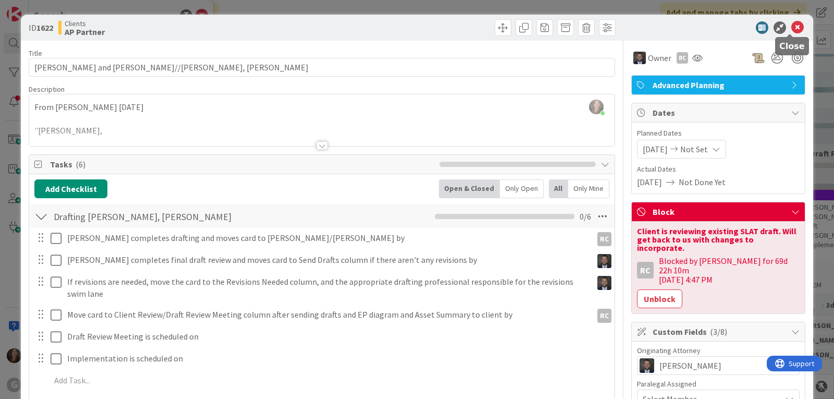
click at [792, 29] on icon at bounding box center [798, 27] width 13 height 13
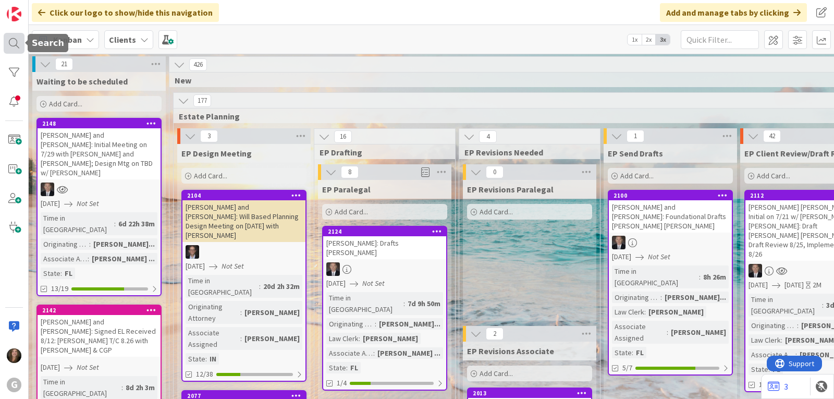
click at [9, 44] on div at bounding box center [14, 43] width 21 height 21
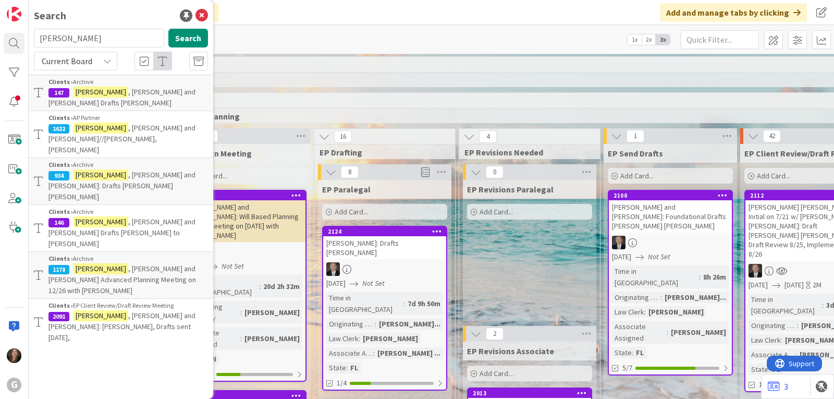
drag, startPoint x: 77, startPoint y: 38, endPoint x: 36, endPoint y: 38, distance: 41.2
click at [36, 38] on input "[PERSON_NAME]" at bounding box center [99, 38] width 130 height 19
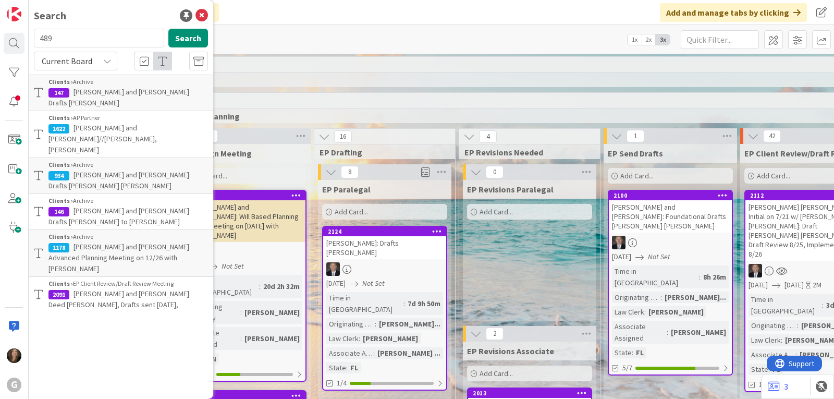
type input "489"
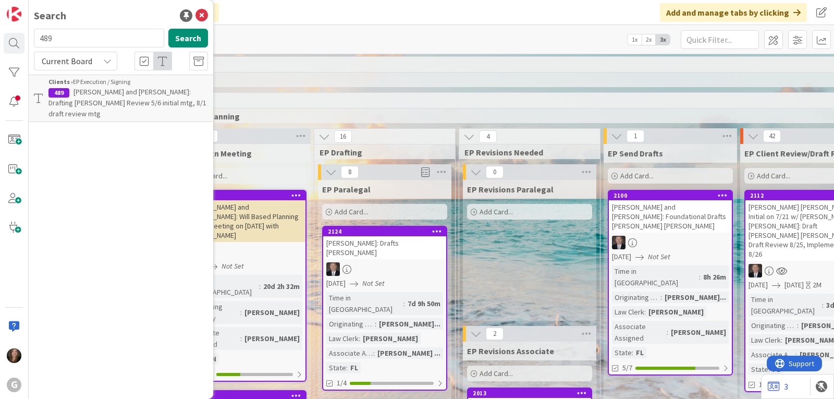
click at [83, 101] on span "[PERSON_NAME] and [PERSON_NAME]: Drafting [PERSON_NAME] Review 5/6 initial mtg,…" at bounding box center [128, 102] width 158 height 31
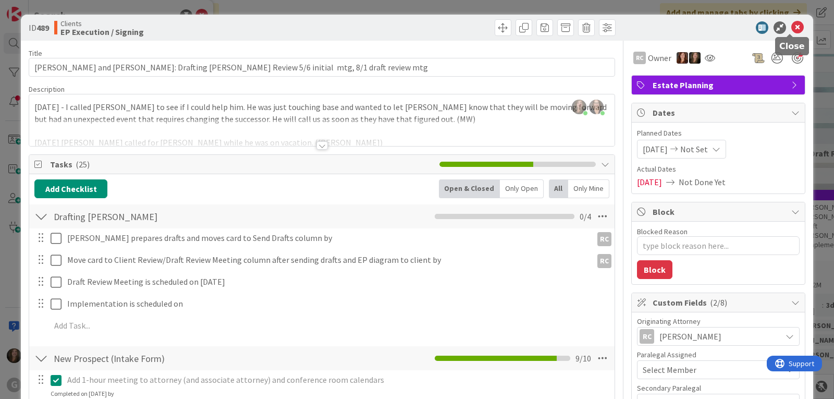
click at [792, 27] on icon at bounding box center [798, 27] width 13 height 13
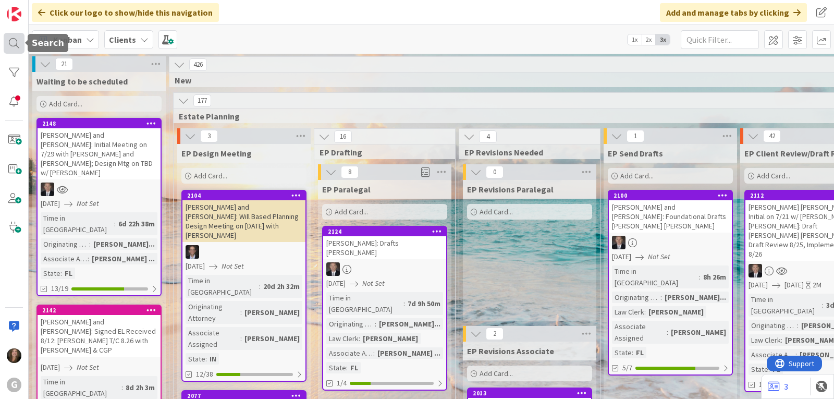
click at [14, 37] on div at bounding box center [14, 43] width 21 height 21
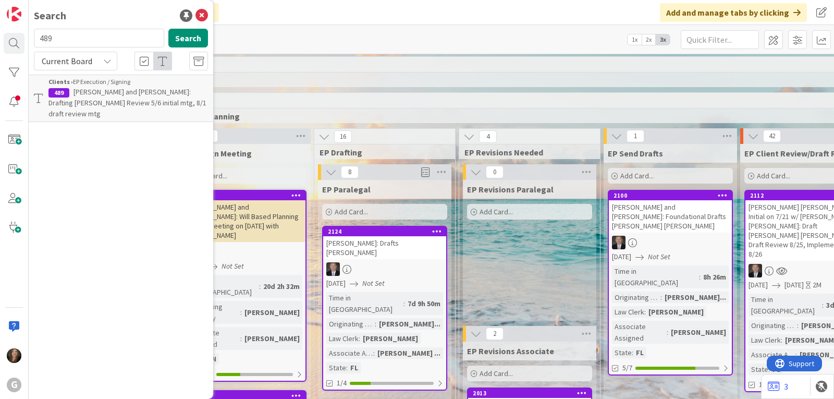
click at [126, 93] on span "[PERSON_NAME] and [PERSON_NAME]: Drafting [PERSON_NAME] Review 5/6 initial mtg,…" at bounding box center [128, 102] width 158 height 31
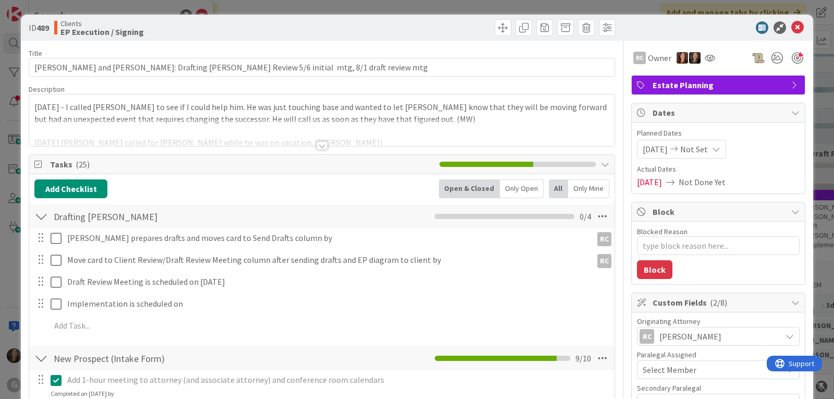
type textarea "x"
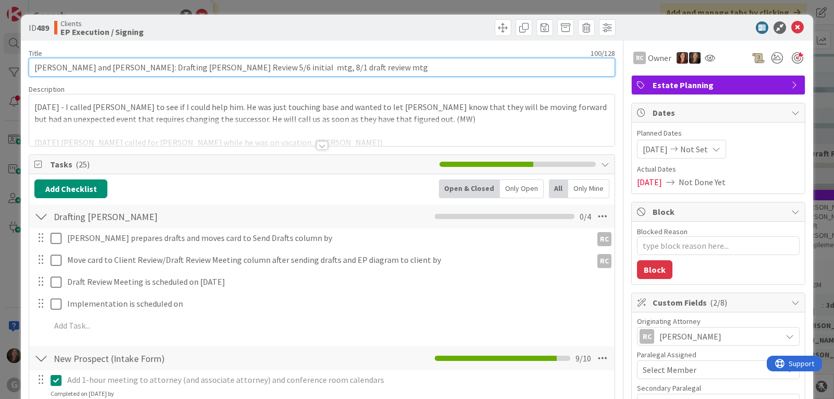
click at [312, 68] on input "[PERSON_NAME] and [PERSON_NAME]: Drafting [PERSON_NAME] Review 5/6 initial mtg,…" at bounding box center [322, 67] width 587 height 19
type input "[PERSON_NAME] and [PERSON_NAME]: Drafting [PERSON_NAME] Review 5/6 initial mtg,…"
type textarea "x"
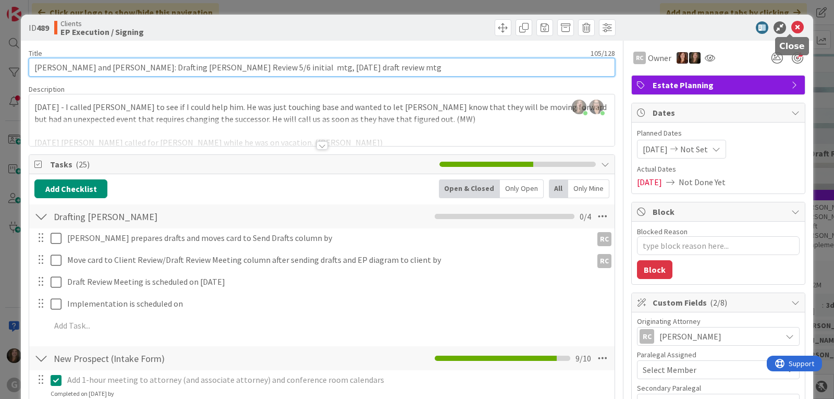
type input "[PERSON_NAME] and [PERSON_NAME]: Drafting [PERSON_NAME] Review 5/6 initial mtg,…"
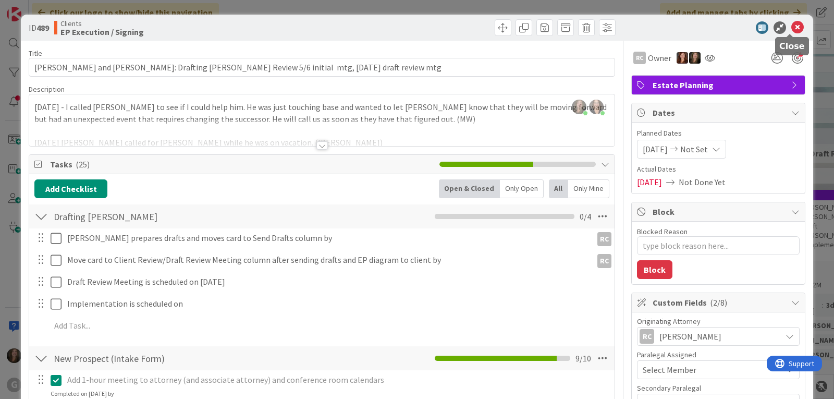
click at [792, 28] on icon at bounding box center [798, 27] width 13 height 13
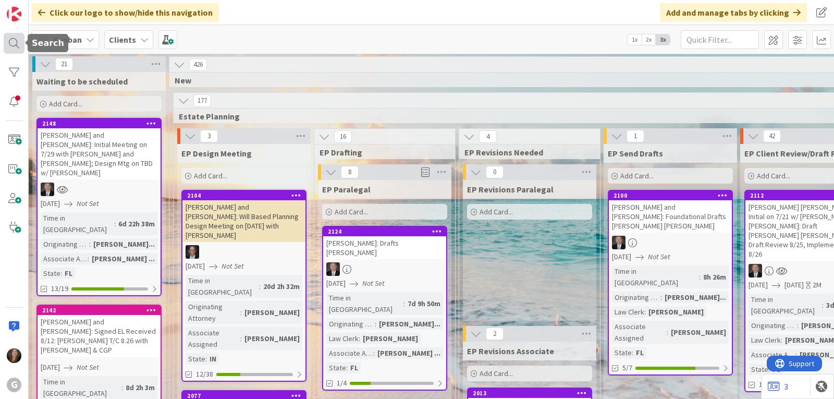
click at [14, 41] on div at bounding box center [14, 43] width 21 height 21
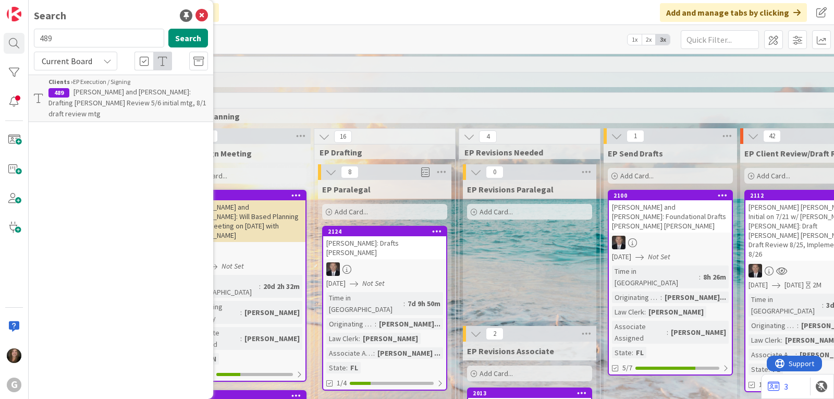
drag, startPoint x: 71, startPoint y: 37, endPoint x: 36, endPoint y: 35, distance: 35.0
click at [36, 35] on input "489" at bounding box center [99, 38] width 130 height 19
type input "[PERSON_NAME]"
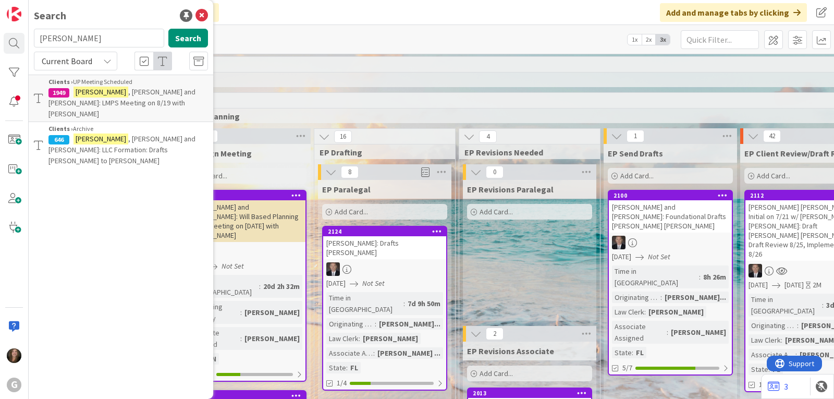
click at [95, 93] on span ", [PERSON_NAME] and [PERSON_NAME]: LMPS Meeting on 8/19 with [PERSON_NAME]" at bounding box center [122, 102] width 147 height 31
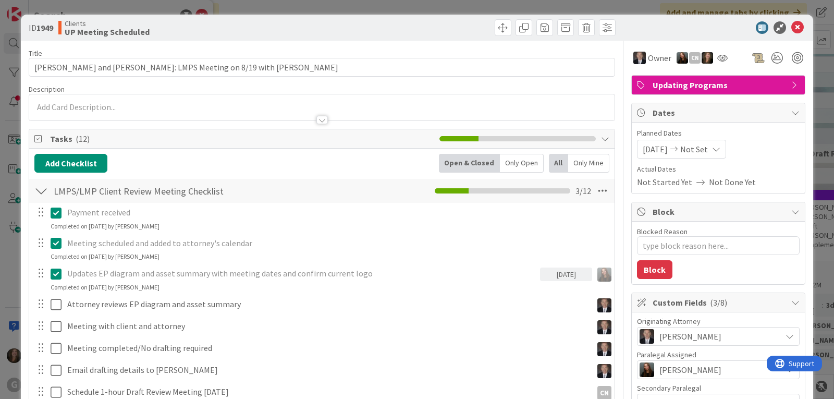
type textarea "x"
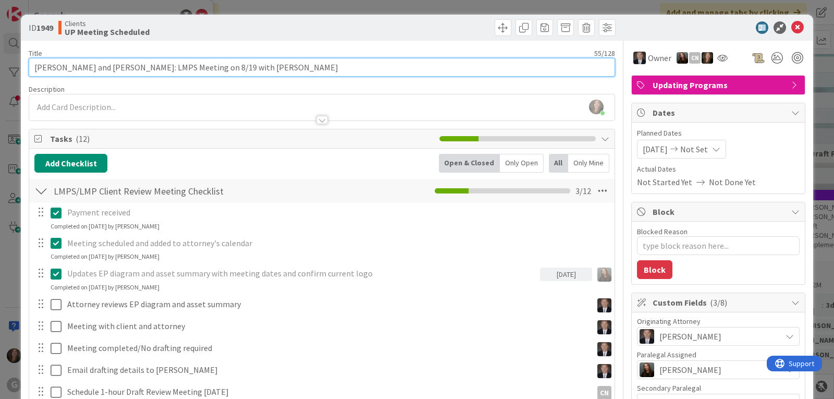
drag, startPoint x: 197, startPoint y: 68, endPoint x: 182, endPoint y: 68, distance: 14.6
click at [182, 68] on input "[PERSON_NAME] and [PERSON_NAME]: LMPS Meeting on 8/19 with [PERSON_NAME]" at bounding box center [322, 67] width 587 height 19
type input "[PERSON_NAME] and [PERSON_NAME]: LMPS Meeting on TBD with [PERSON_NAME]"
type textarea "x"
click at [256, 69] on input "[PERSON_NAME] and [PERSON_NAME]: LMPS Meeting on TBD with [PERSON_NAME]" at bounding box center [322, 67] width 587 height 19
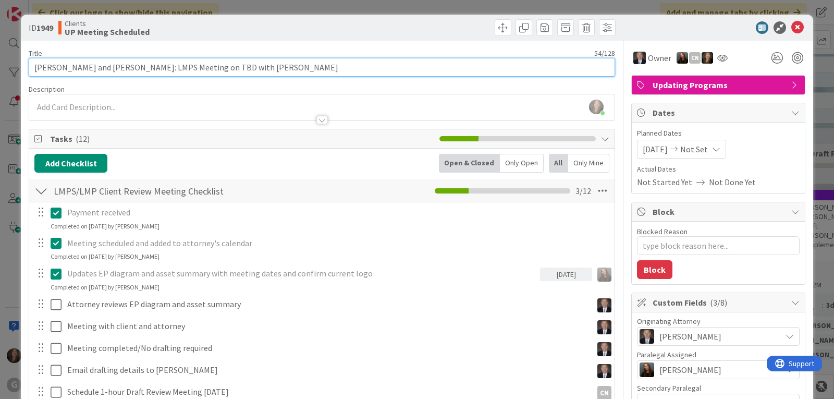
type input "[PERSON_NAME] and [PERSON_NAME]: LMPS Meeting on TBD with [PERSON_NAME]"
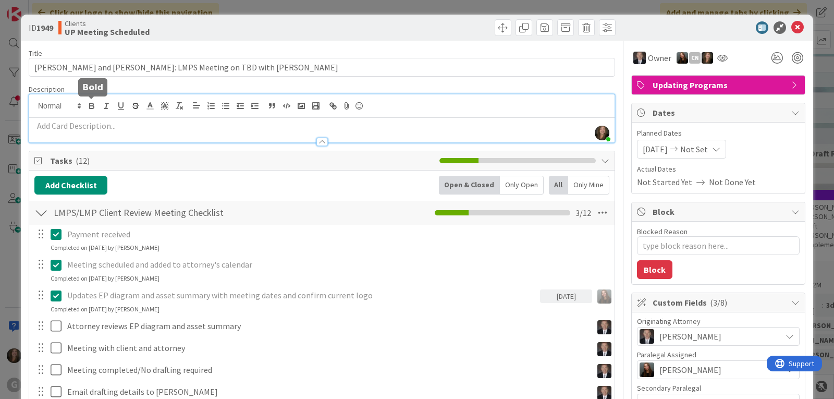
click at [90, 107] on div "[PERSON_NAME] just joined" at bounding box center [322, 118] width 586 height 48
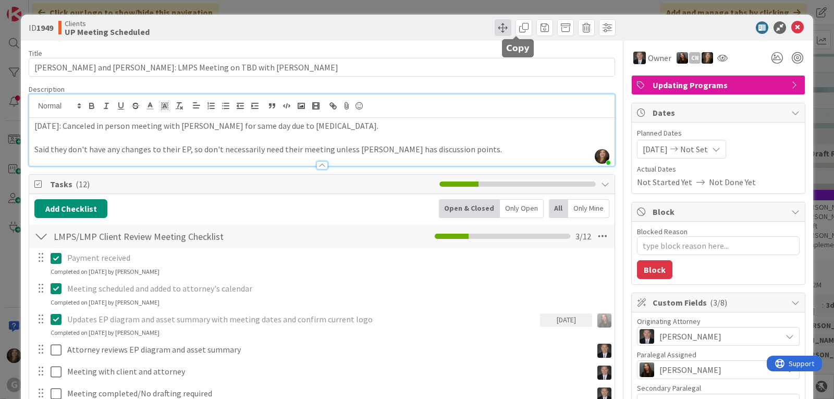
click at [496, 25] on span at bounding box center [503, 27] width 17 height 17
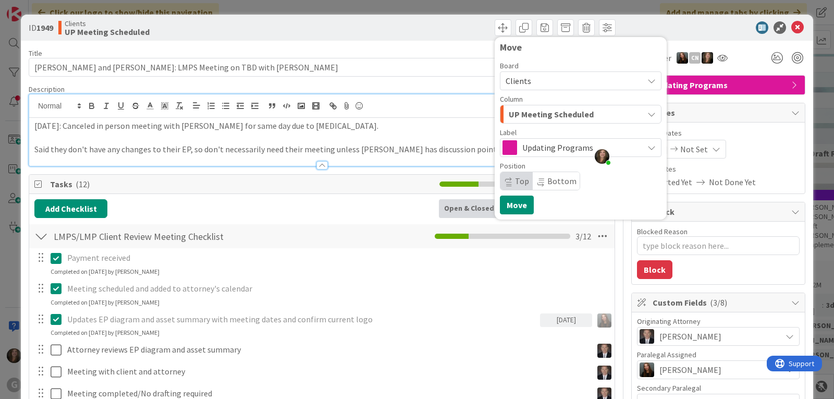
click at [537, 108] on span "UP Meeting Scheduled" at bounding box center [551, 114] width 85 height 14
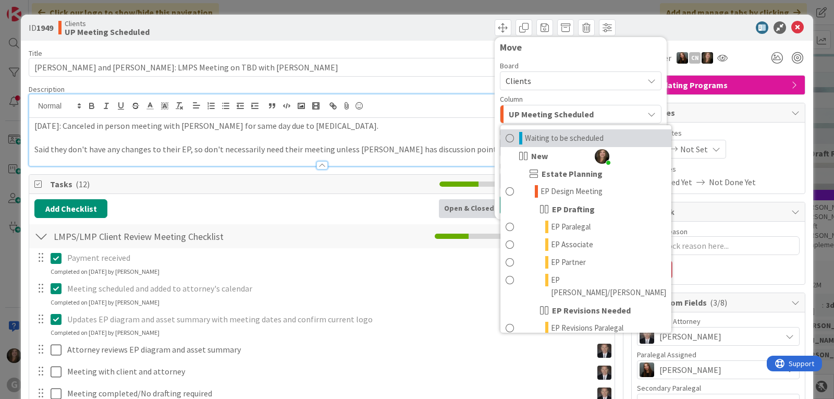
click at [525, 142] on span "Waiting to be scheduled" at bounding box center [564, 138] width 79 height 13
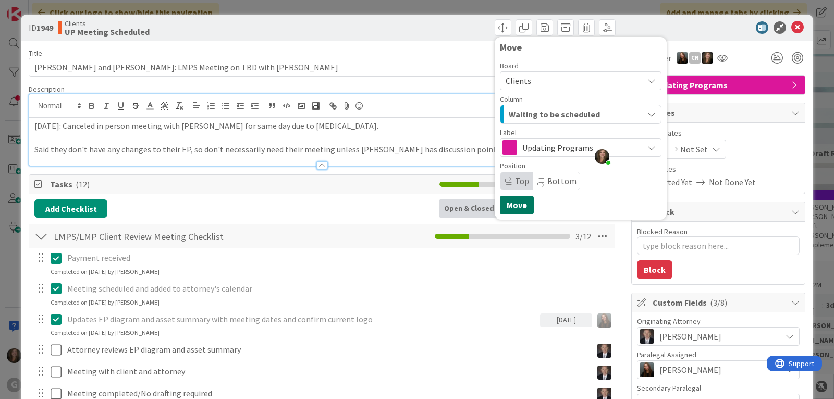
click at [514, 197] on button "Move" at bounding box center [517, 205] width 34 height 19
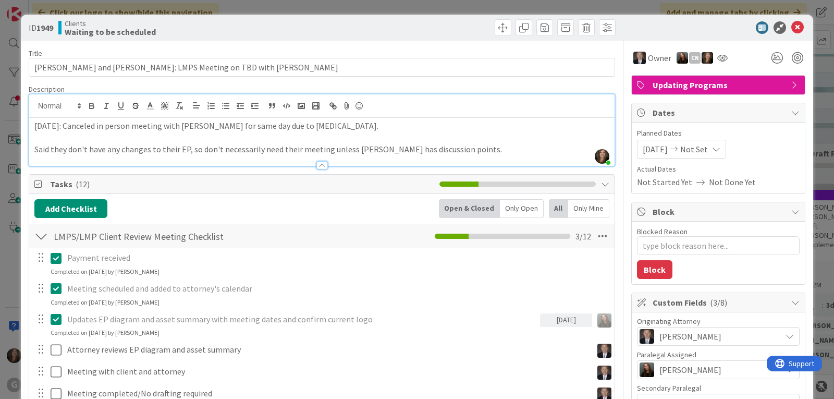
type textarea "x"
click at [665, 150] on span "[DATE]" at bounding box center [655, 149] width 25 height 13
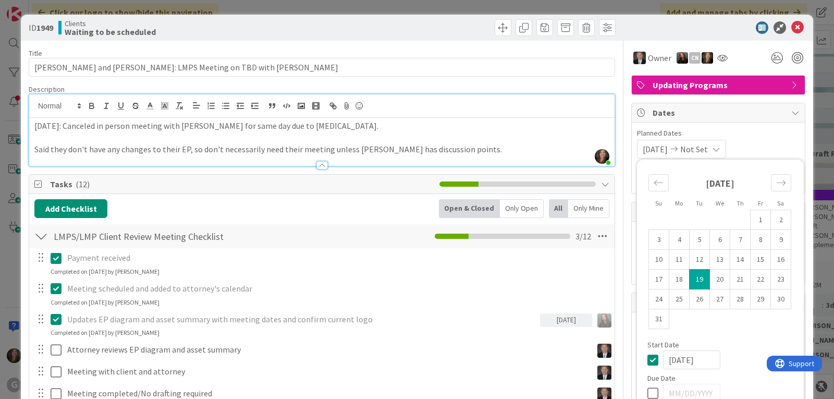
drag, startPoint x: 702, startPoint y: 360, endPoint x: 643, endPoint y: 362, distance: 59.5
click at [648, 362] on div "[DATE]" at bounding box center [721, 359] width 146 height 19
type textarea "x"
click at [743, 148] on div "Not Set Not Set Su Mo Tu We Th Fr Sa [DATE] 1 2 3 4 5 6 7 8 9 10 11 12 13 14 15…" at bounding box center [718, 149] width 163 height 19
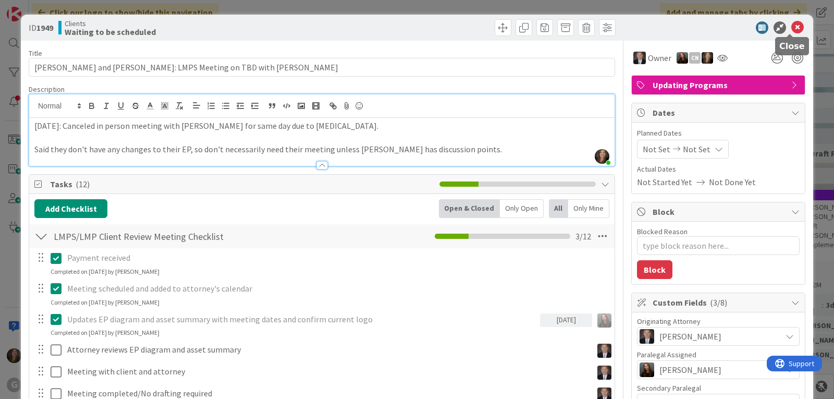
click at [792, 24] on icon at bounding box center [798, 27] width 13 height 13
